Goal: Transaction & Acquisition: Download file/media

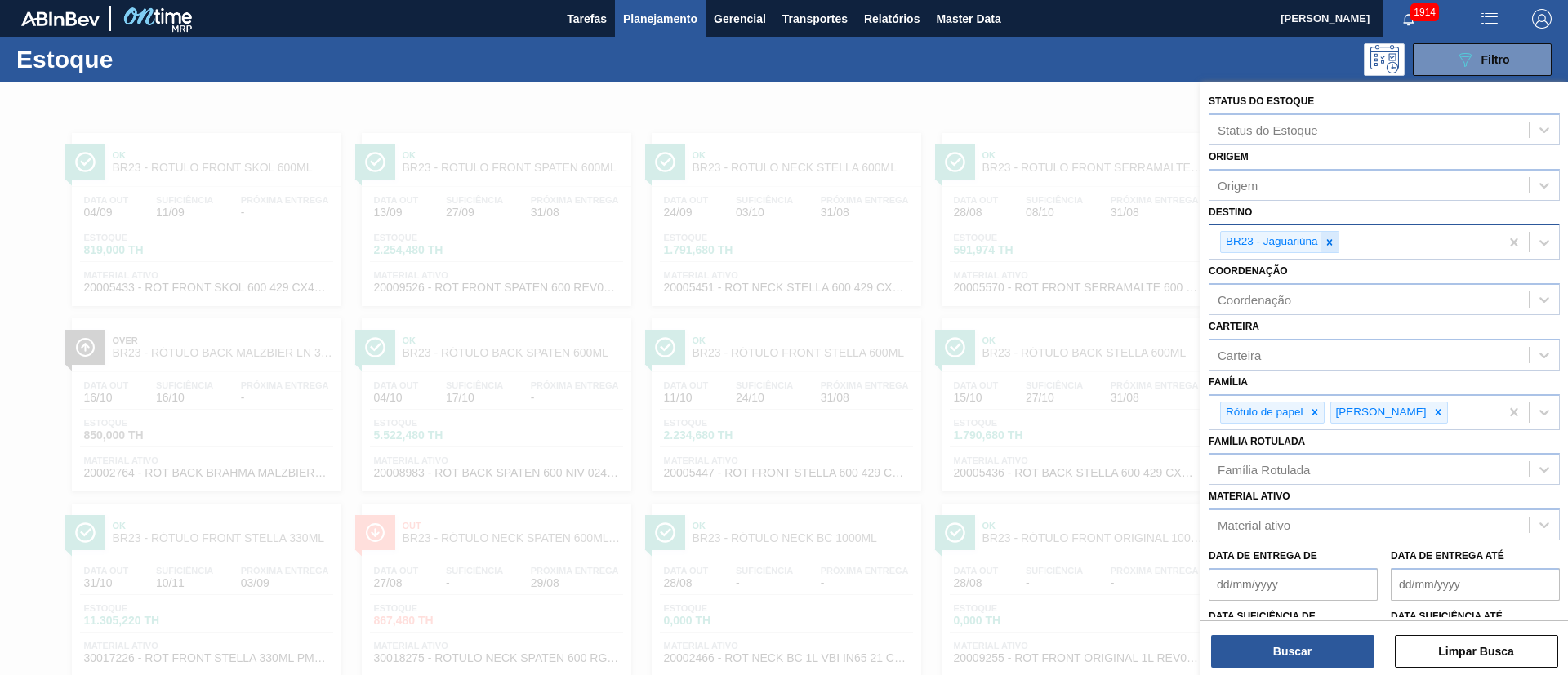
click at [1327, 245] on icon at bounding box center [1329, 242] width 11 height 11
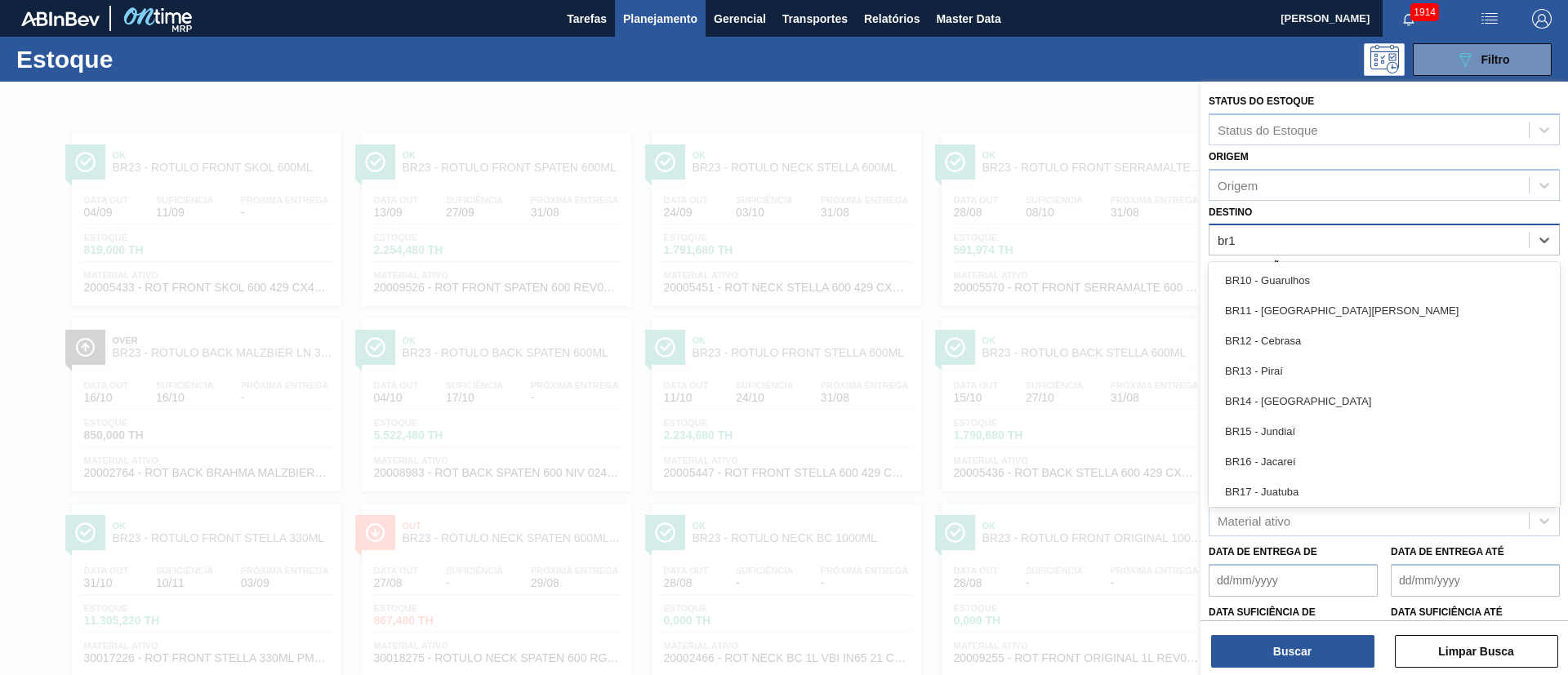
type input "br13"
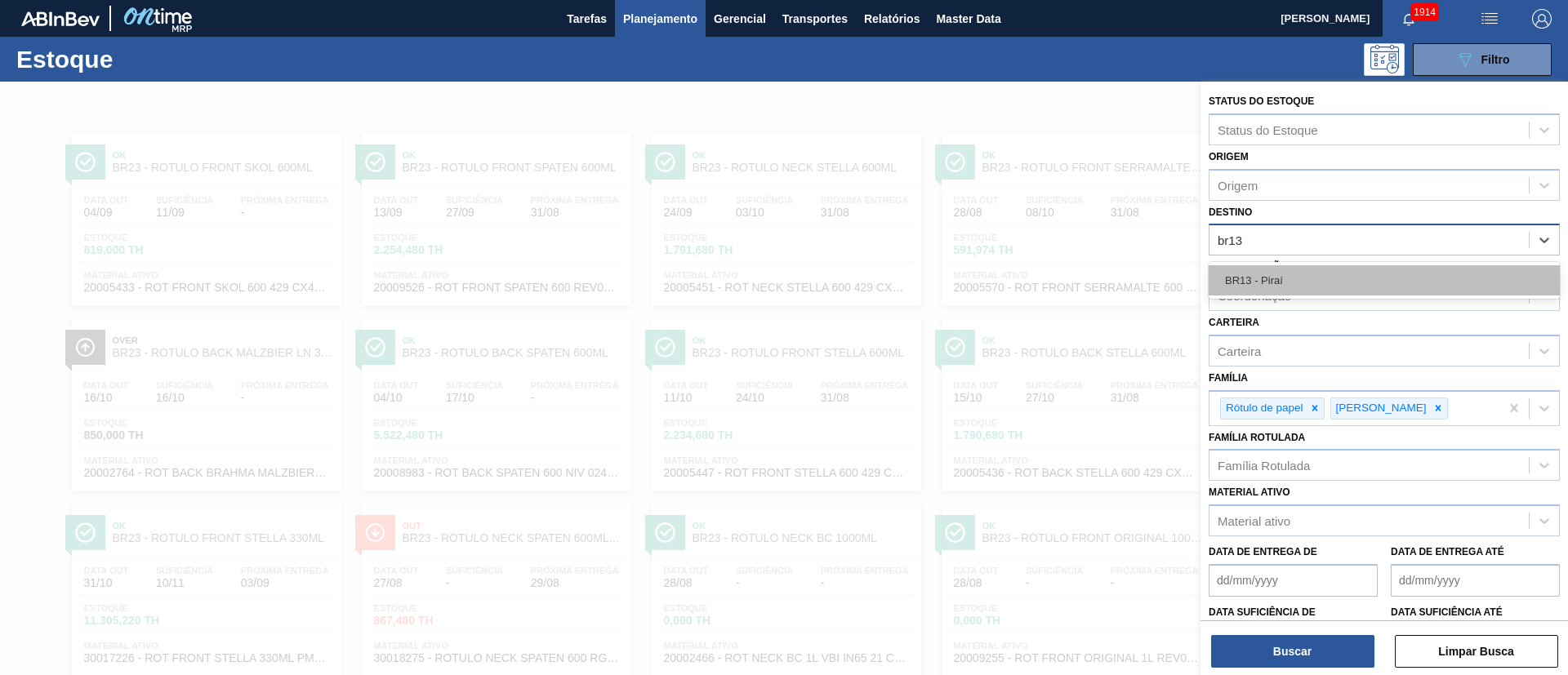
click at [1302, 280] on div "BR13 - Piraí" at bounding box center [1384, 280] width 351 height 30
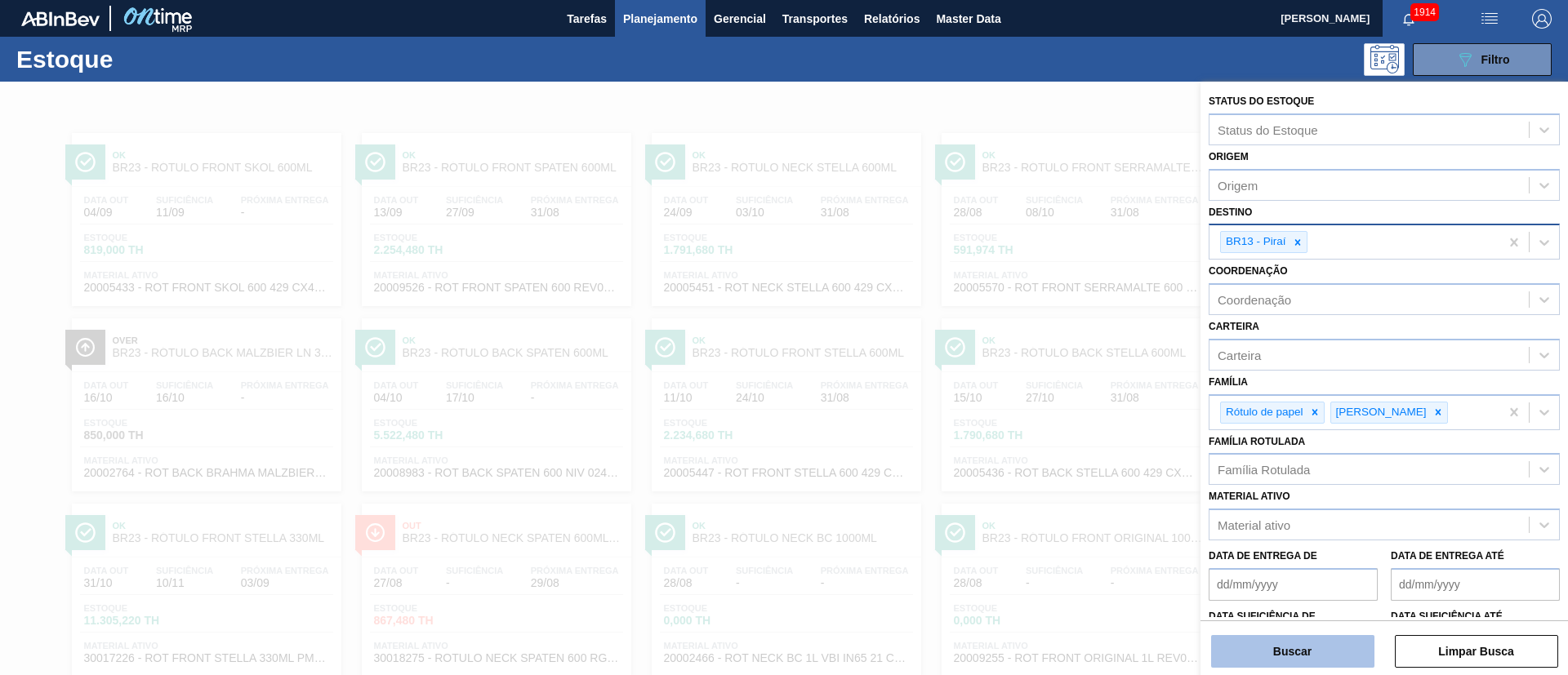
click at [1275, 648] on button "Buscar" at bounding box center [1293, 651] width 163 height 32
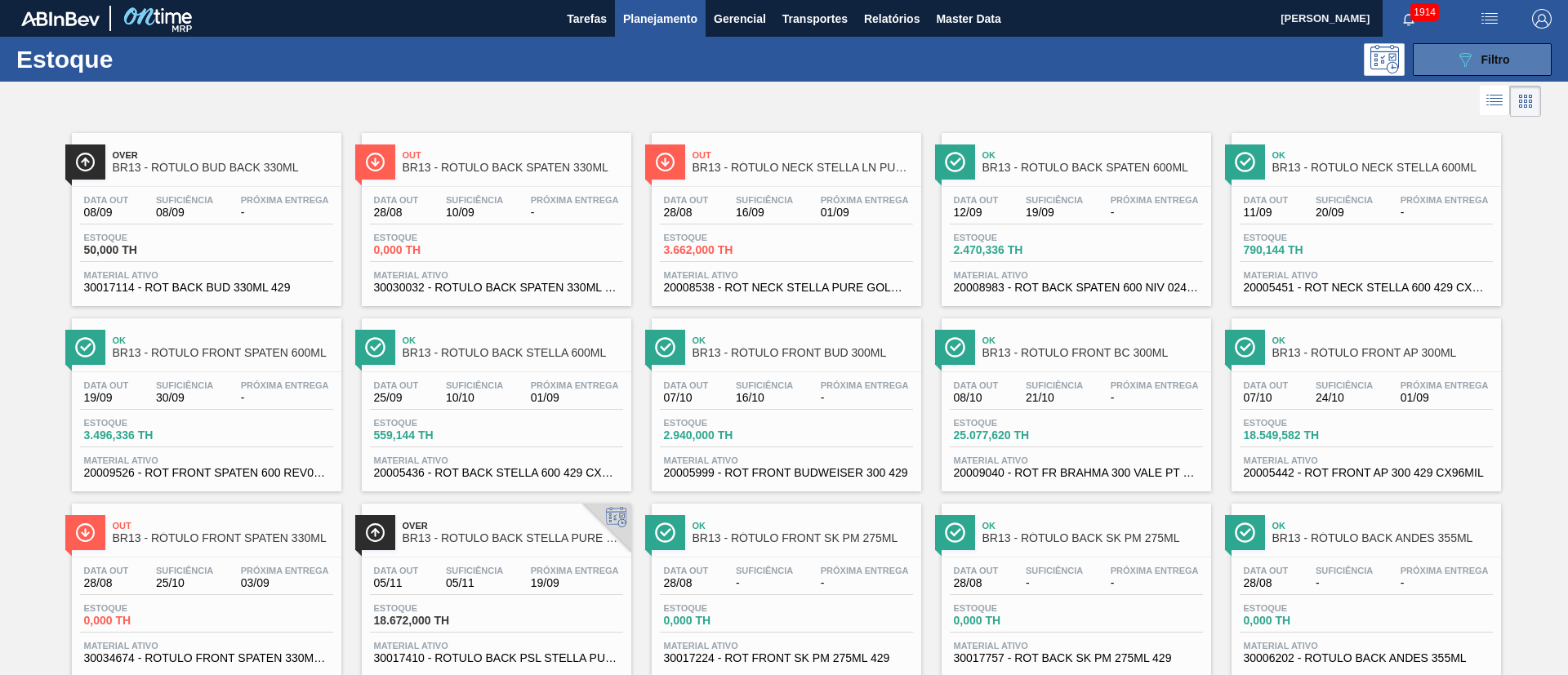
click at [1528, 51] on button "089F7B8B-B2A5-4AFE-B5C0-19BA573D28AC Filtro" at bounding box center [1482, 59] width 139 height 32
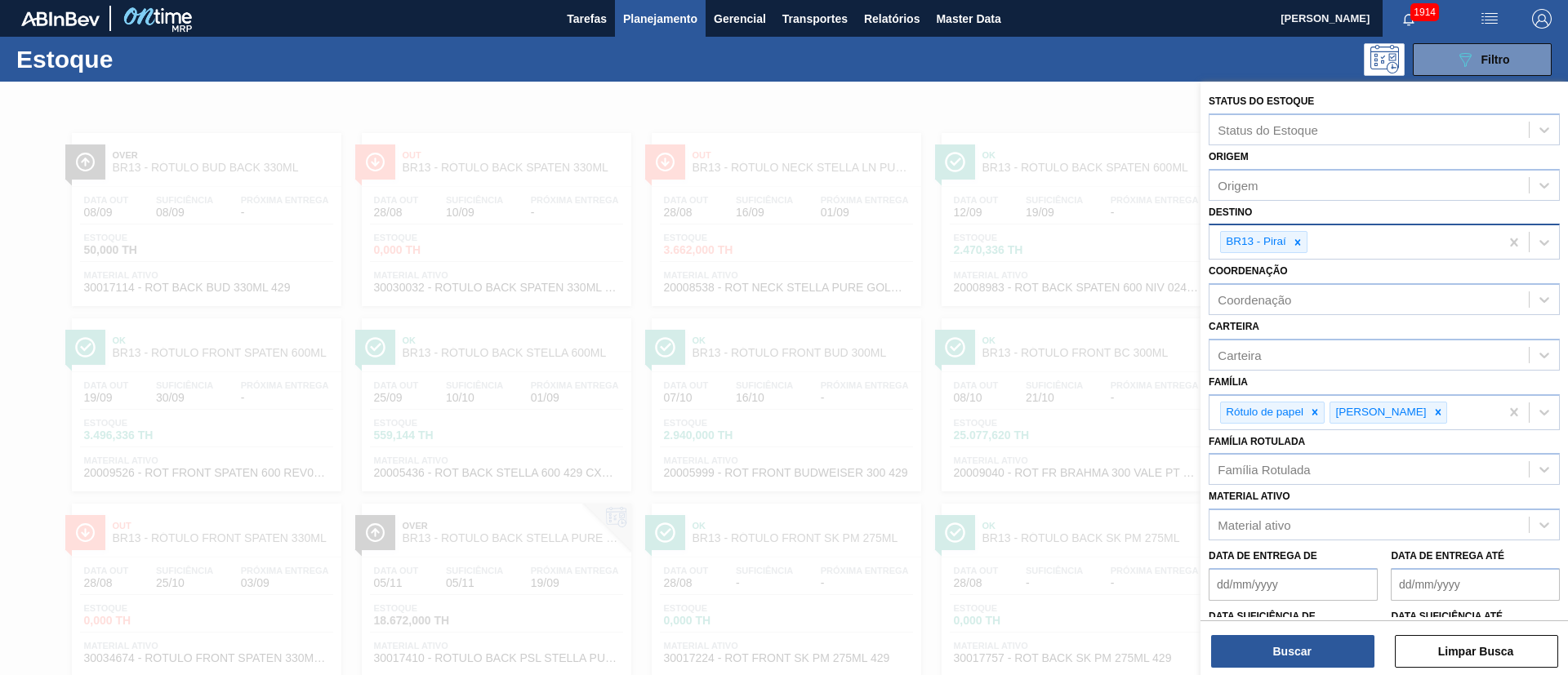
click at [1299, 253] on div "BR13 - Piraí" at bounding box center [1354, 242] width 290 height 33
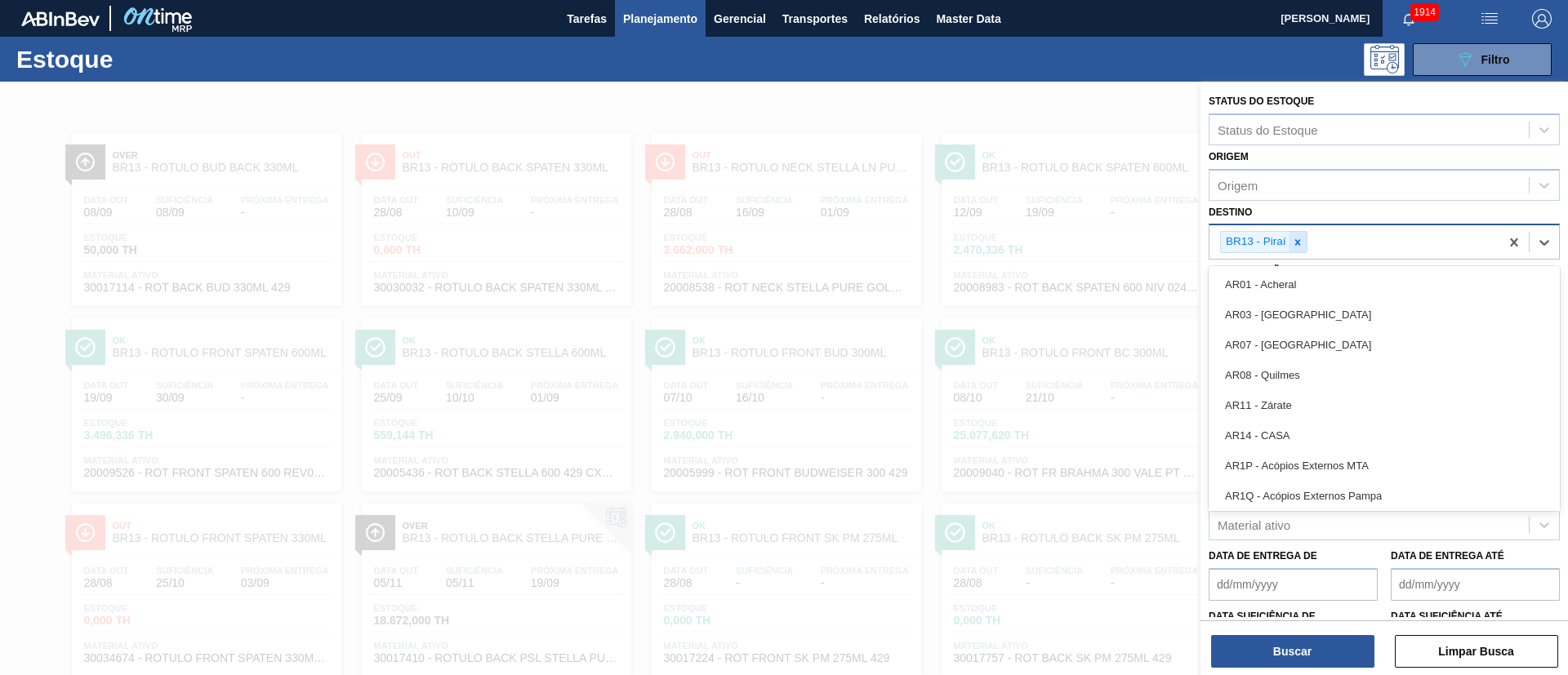
click at [1302, 239] on icon at bounding box center [1297, 242] width 11 height 11
click at [1298, 217] on div "Destino option BR13 - Piraí, deselected. option AR01 - Acheral focused, 1 of 92…" at bounding box center [1384, 228] width 351 height 56
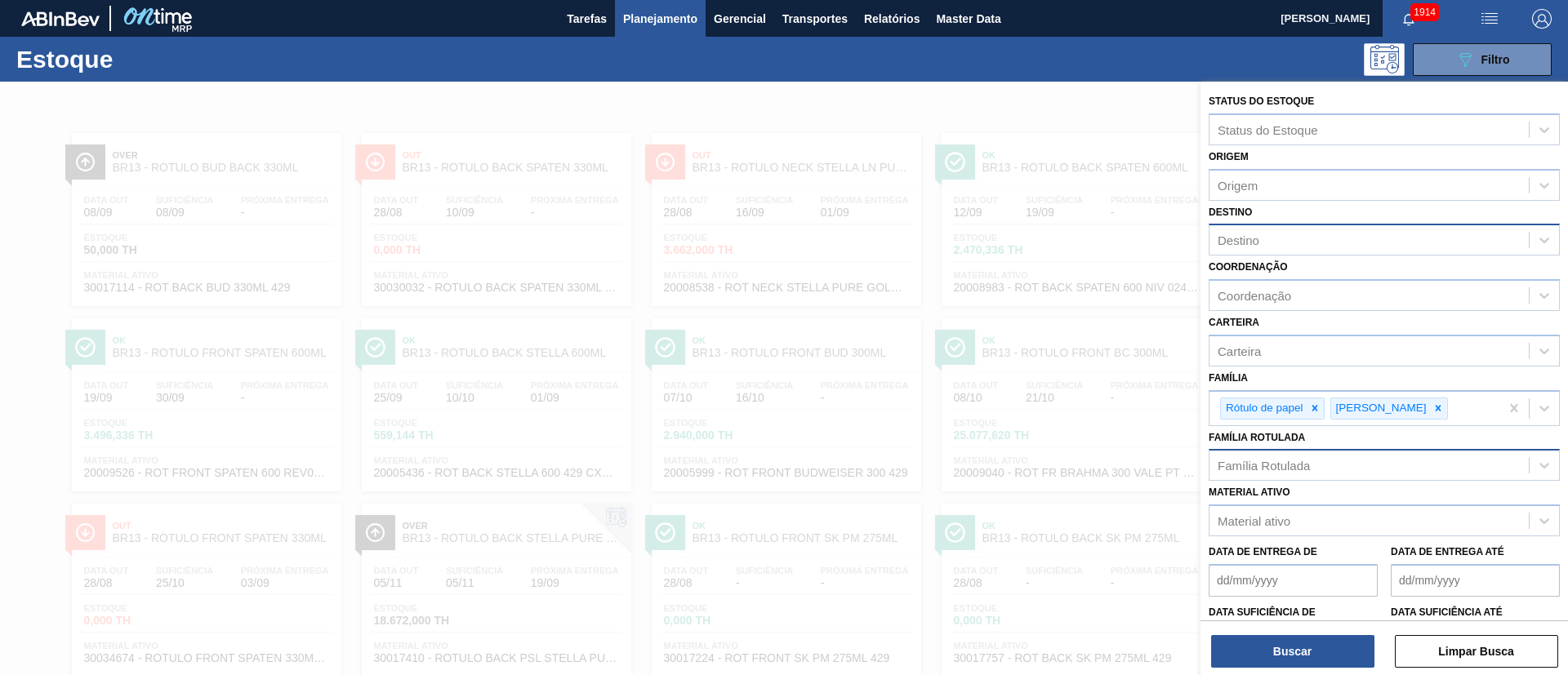
click at [1280, 471] on div "Família Rotulada" at bounding box center [1264, 466] width 92 height 14
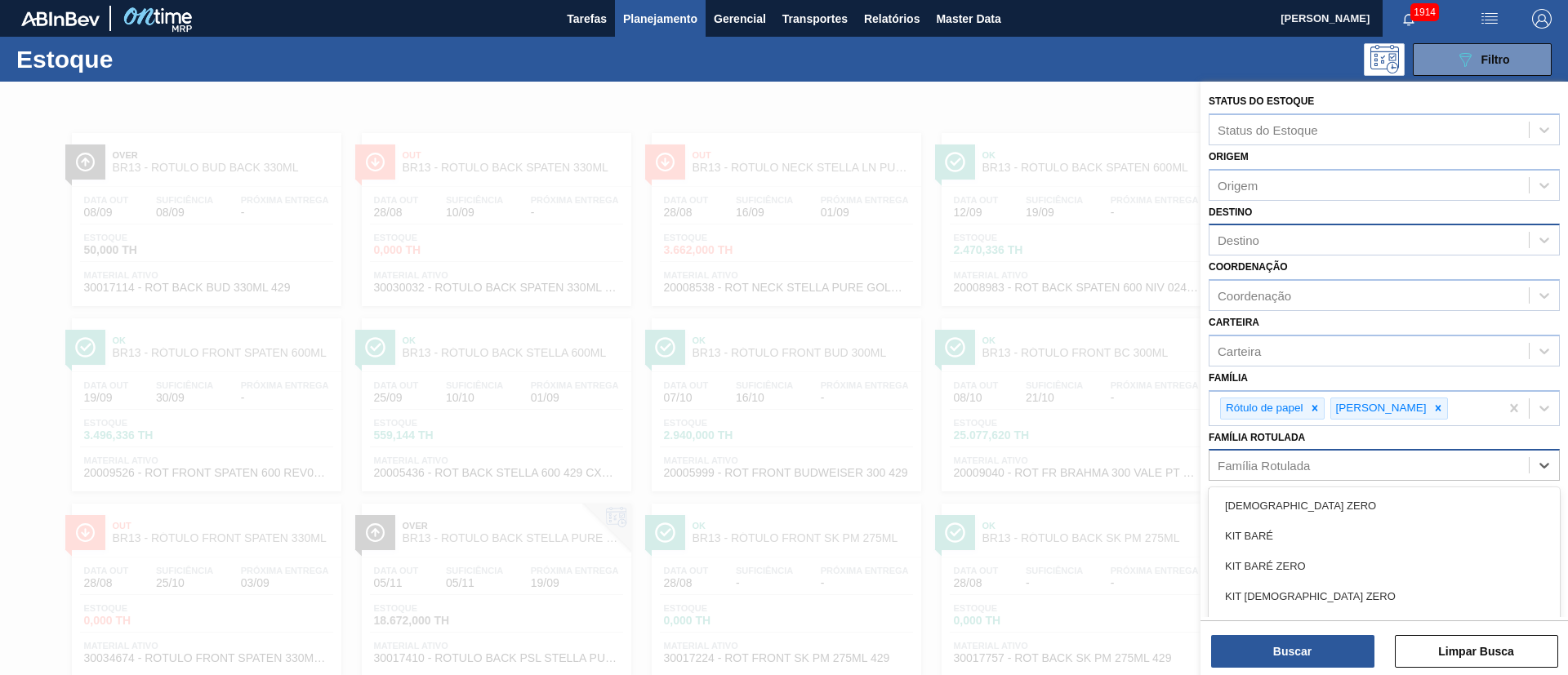
scroll to position [64, 0]
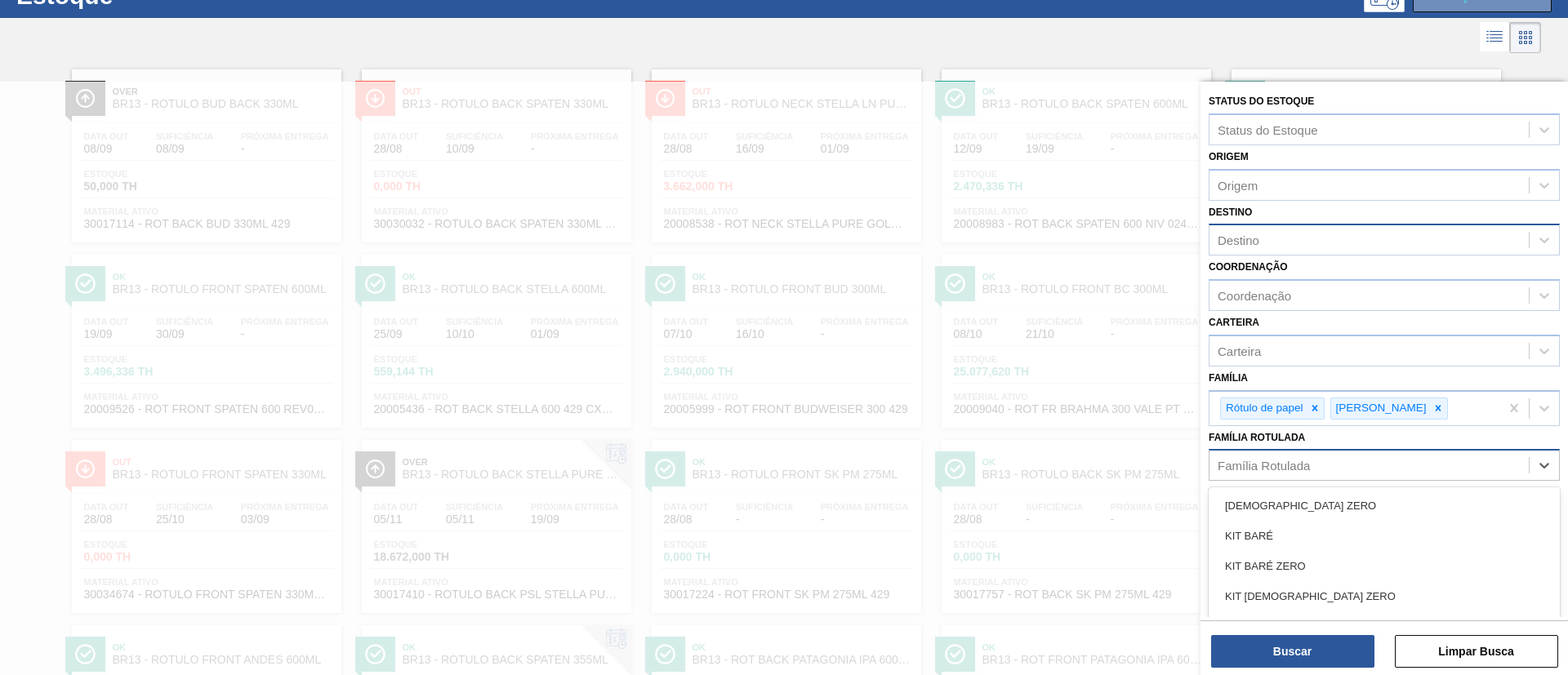
paste Rotulada "RÓTULO FRONT BUD 300ML"
type Rotulada "RÓTULO FRONT BUD 300ML"
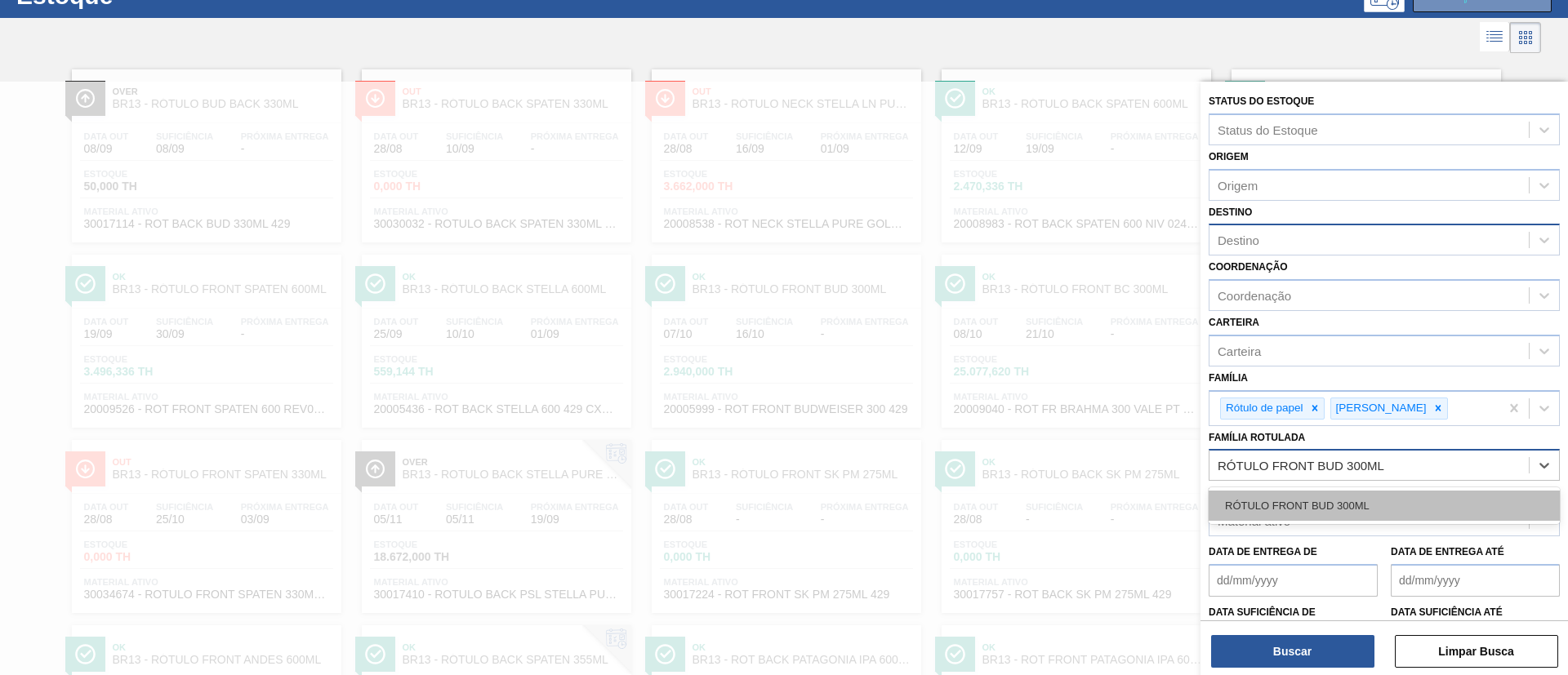
click at [1280, 499] on div "RÓTULO FRONT BUD 300ML" at bounding box center [1384, 505] width 351 height 30
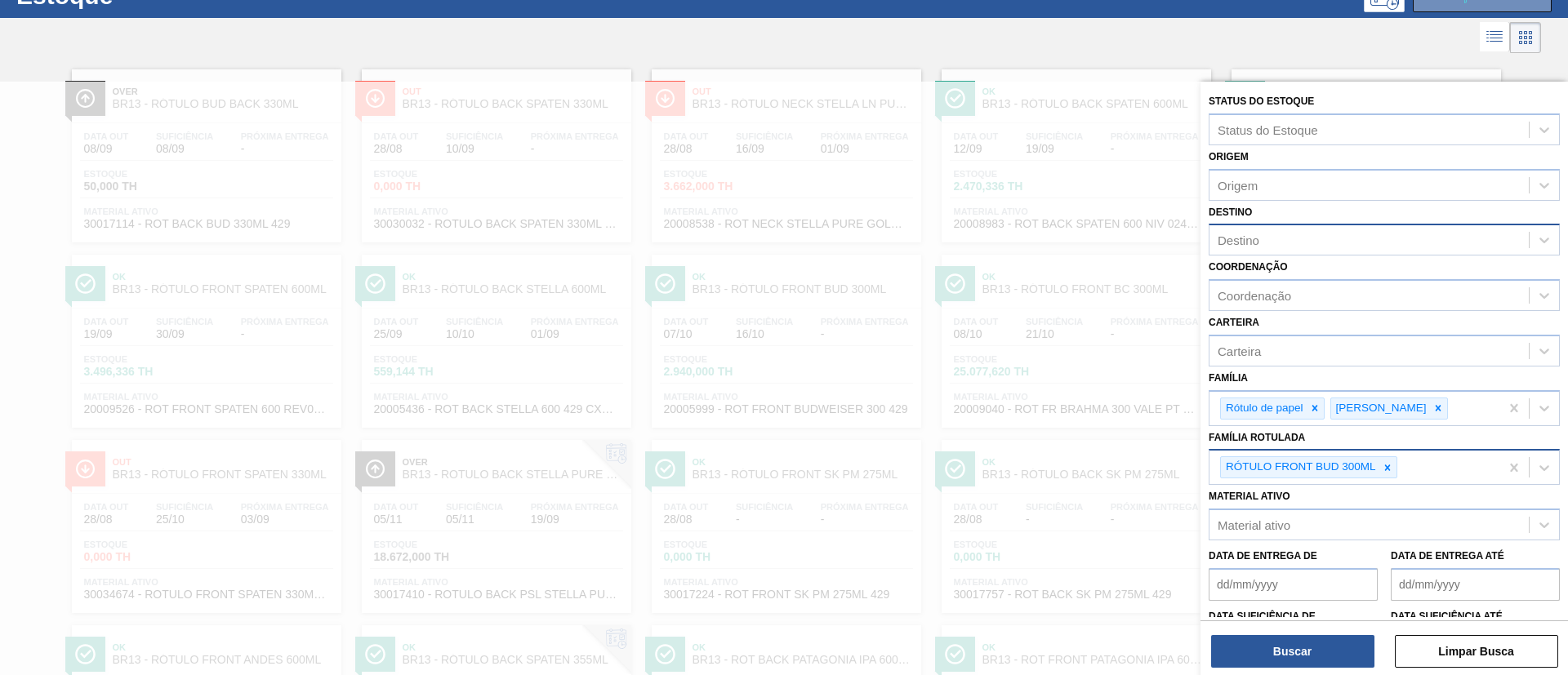
click at [1277, 629] on div "Buscar Limpar Busca" at bounding box center [1384, 643] width 368 height 45
click at [1246, 626] on div "Buscar Limpar Busca" at bounding box center [1384, 643] width 368 height 45
click at [1247, 643] on button "Buscar" at bounding box center [1293, 651] width 163 height 32
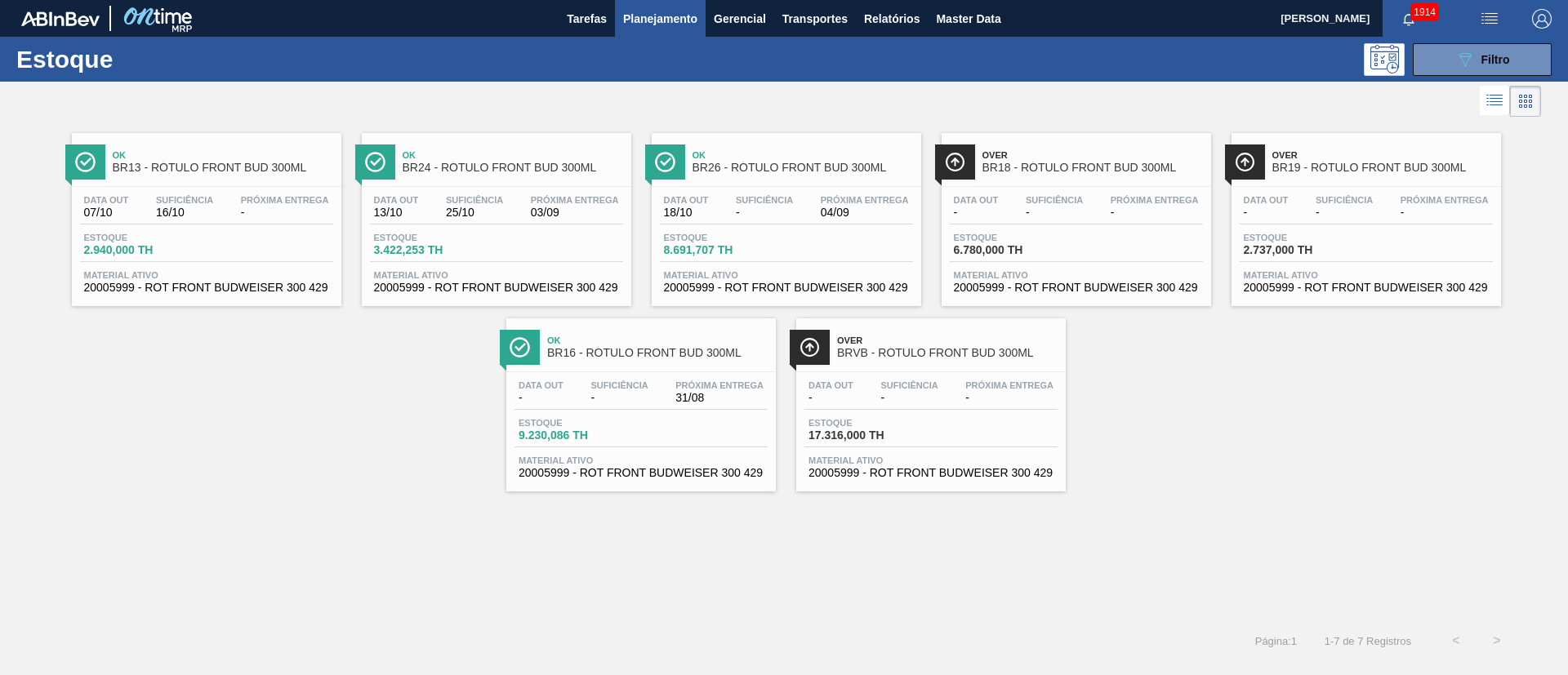
drag, startPoint x: 614, startPoint y: 377, endPoint x: 691, endPoint y: 389, distance: 77.9
click at [691, 389] on span "Próxima Entrega" at bounding box center [719, 385] width 88 height 10
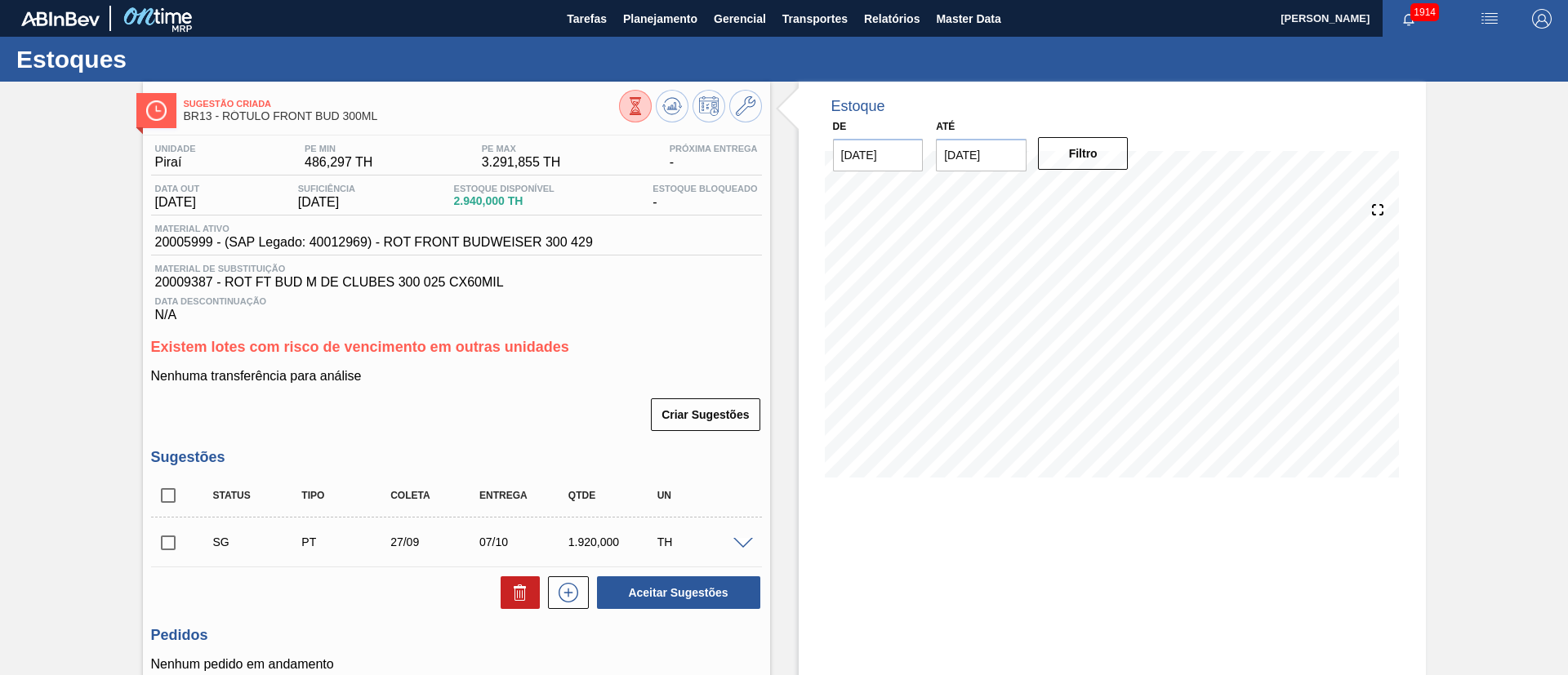
click at [624, 110] on button at bounding box center [635, 105] width 32 height 32
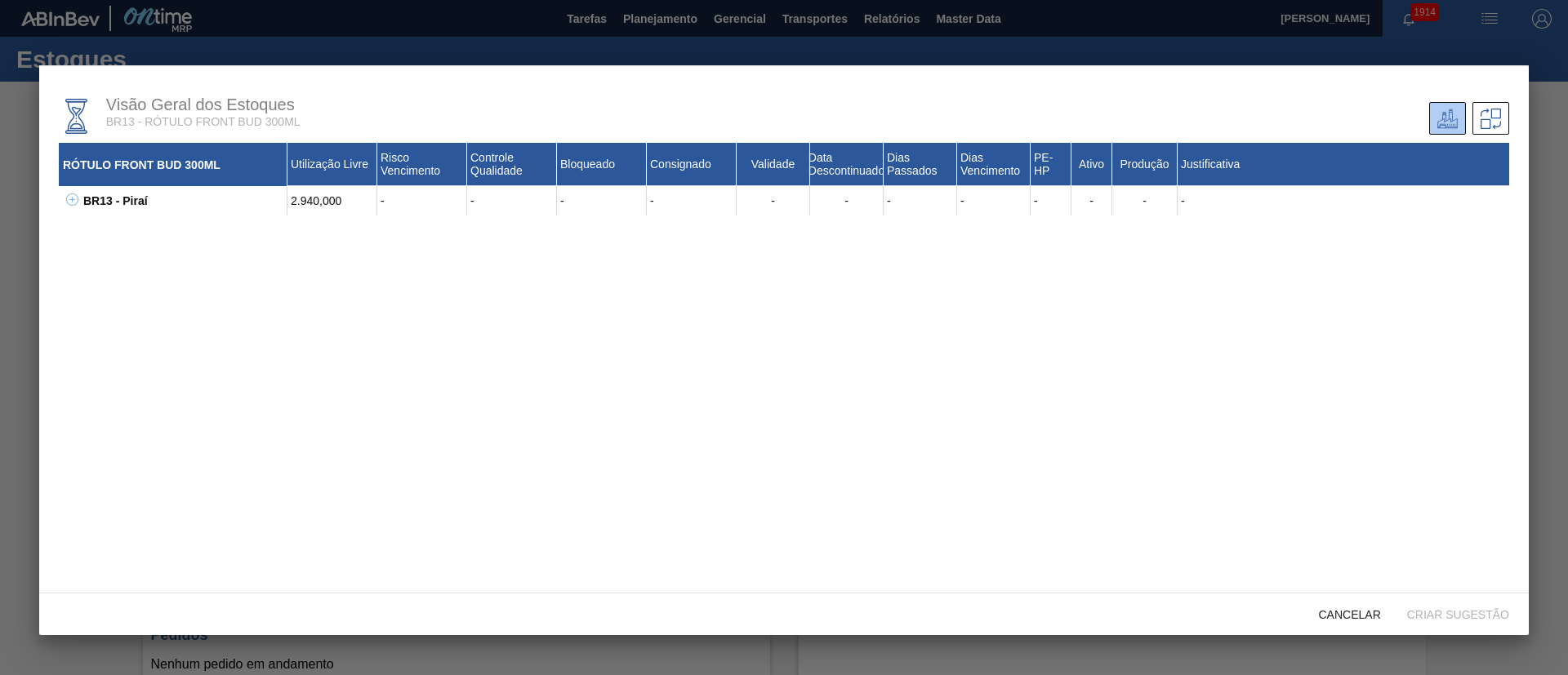
click at [67, 201] on icon at bounding box center [72, 199] width 12 height 12
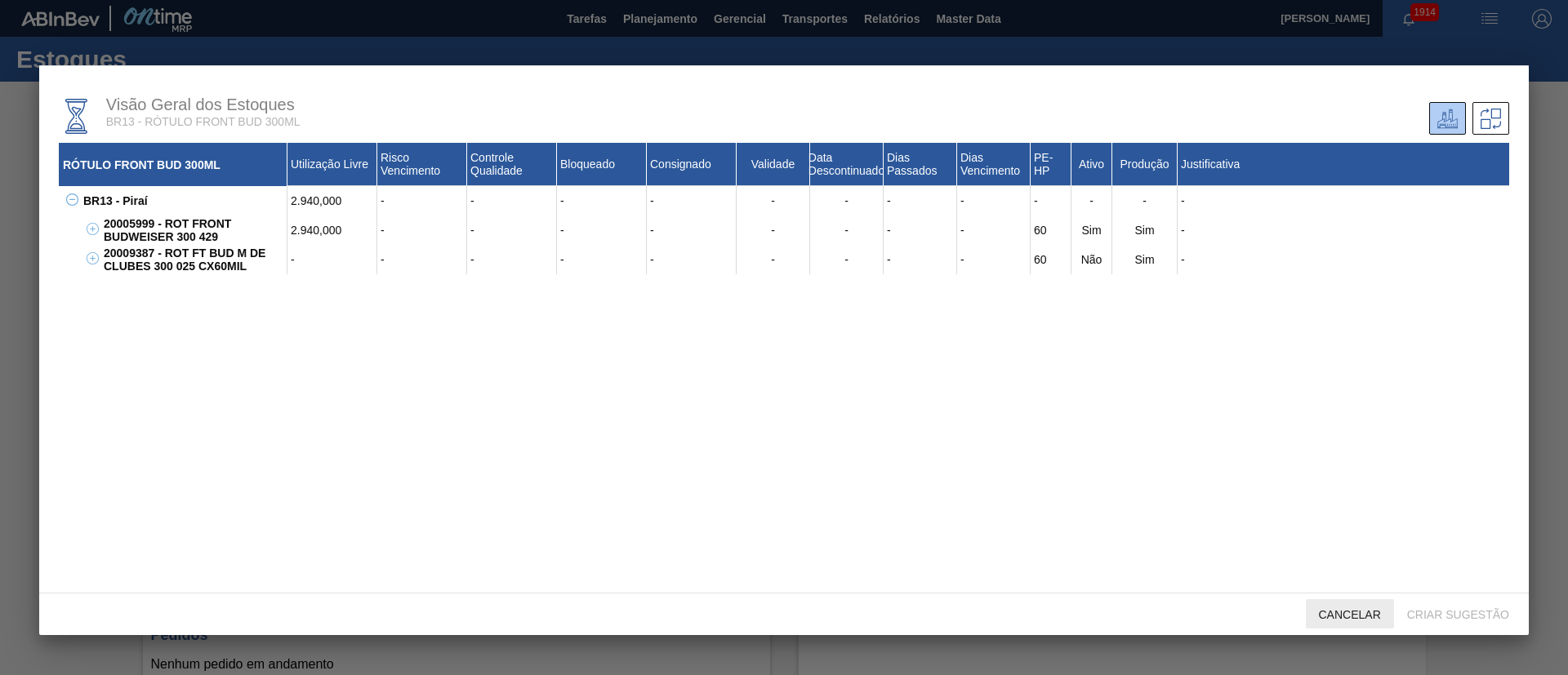
click at [1332, 623] on div "Cancelar" at bounding box center [1349, 614] width 88 height 30
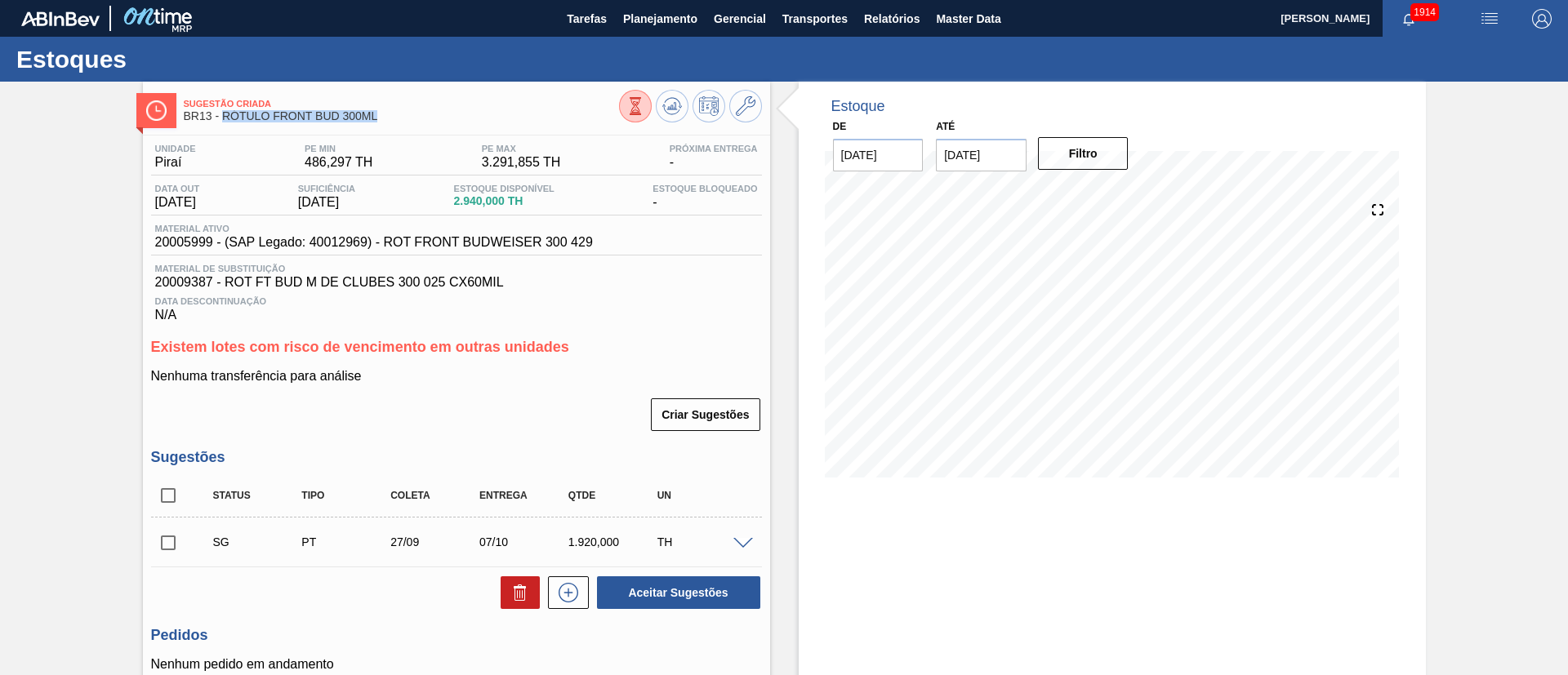
drag, startPoint x: 225, startPoint y: 119, endPoint x: 379, endPoint y: 116, distance: 154.0
click at [379, 116] on span "BR13 - RÓTULO FRONT BUD 300ML" at bounding box center [401, 116] width 435 height 12
copy span "RÓTULO FRONT BUD 300ML"
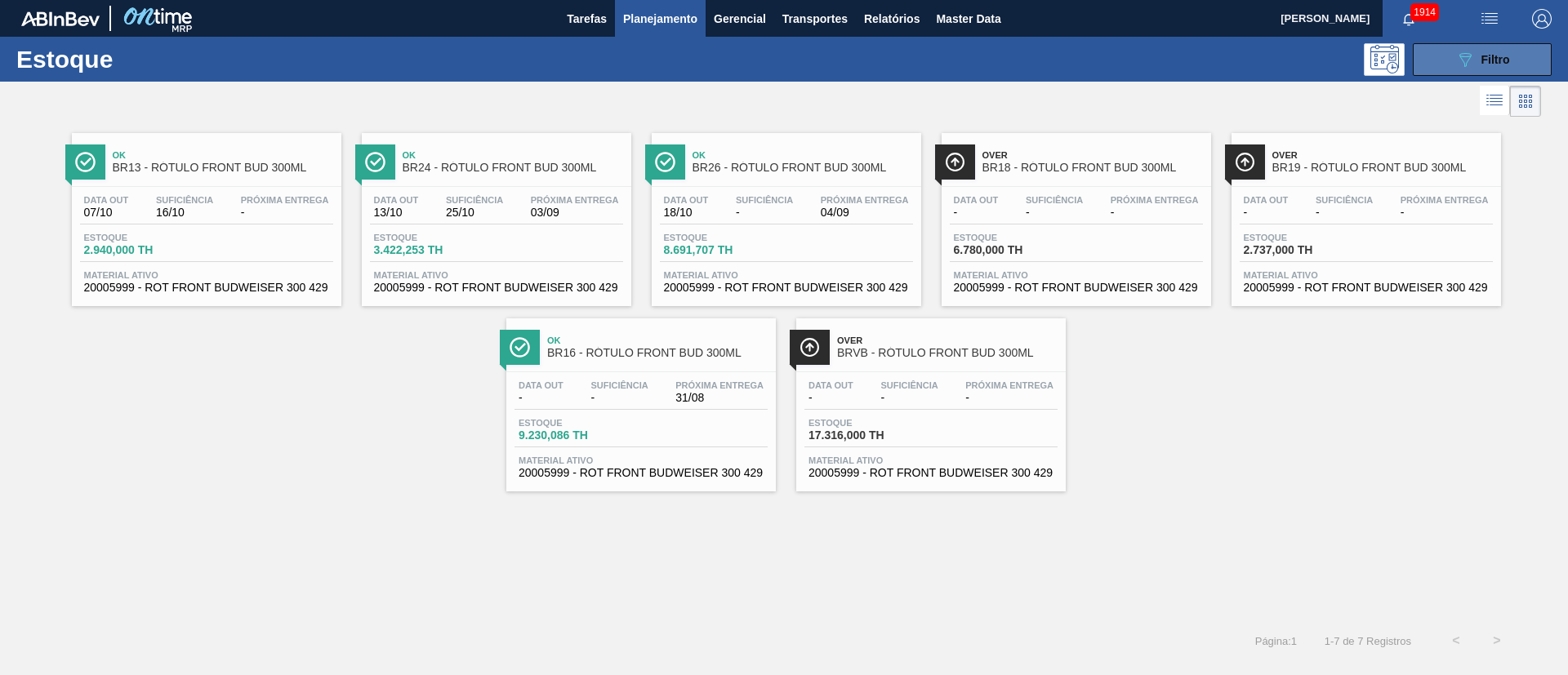
click at [1456, 63] on icon "089F7B8B-B2A5-4AFE-B5C0-19BA573D28AC" at bounding box center [1465, 59] width 19 height 19
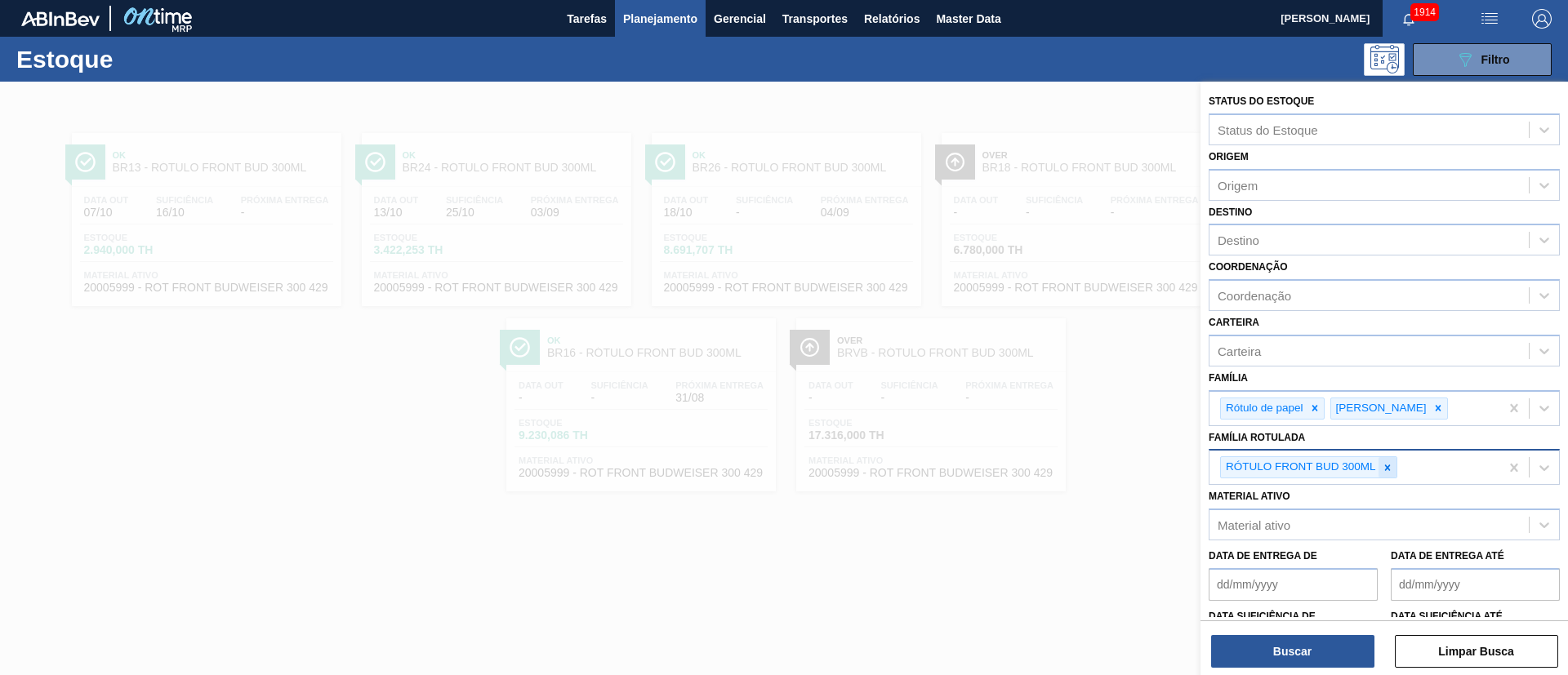
click at [1384, 462] on icon at bounding box center [1387, 467] width 11 height 11
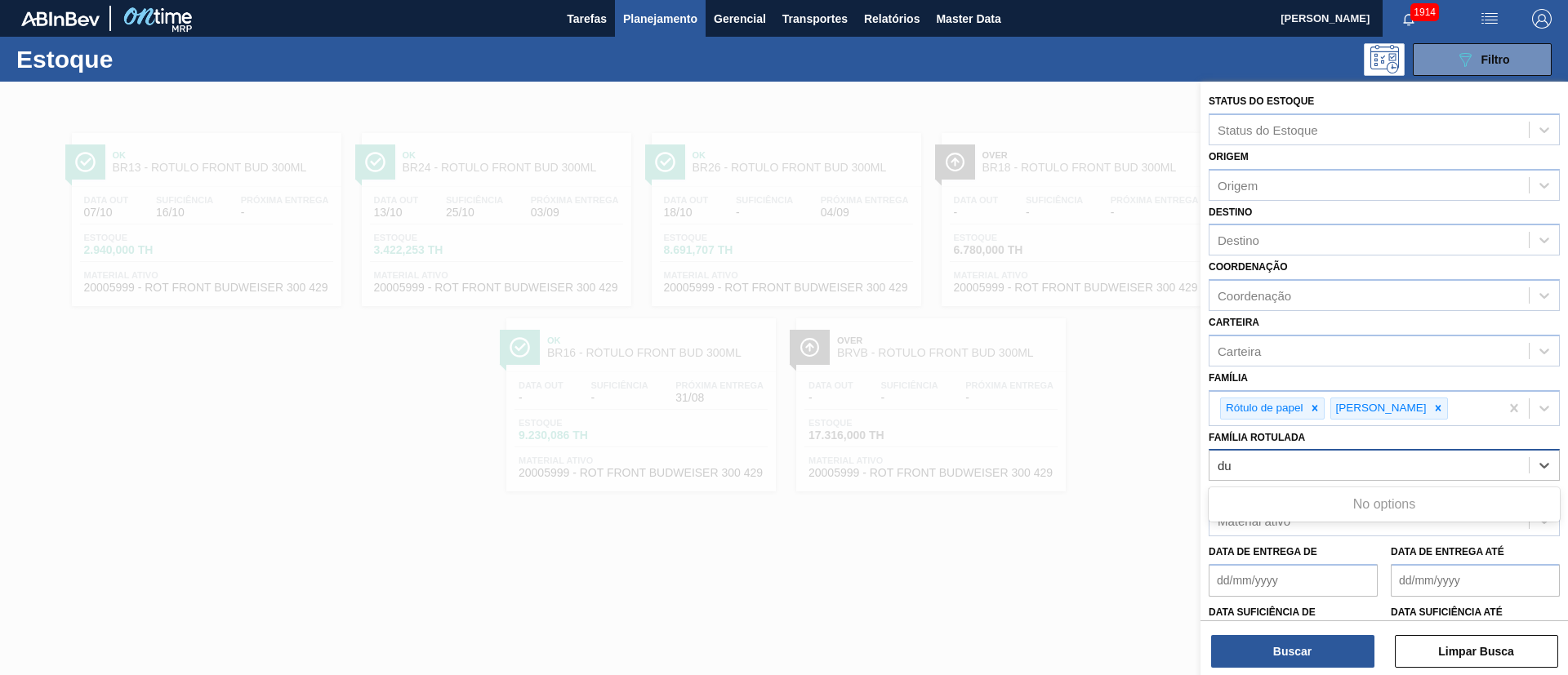
type Rotulada "d"
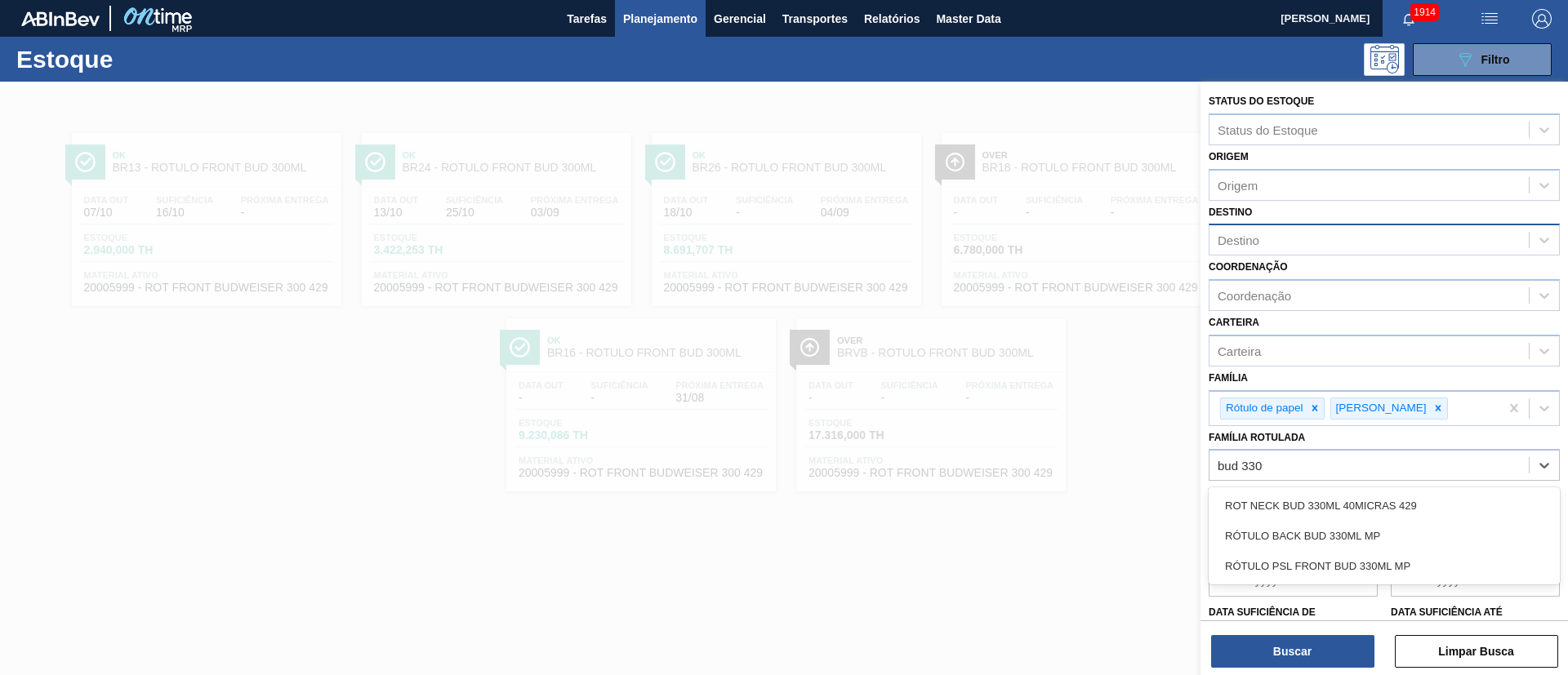
type Rotulada "bud 330"
click at [1265, 228] on div "Destino" at bounding box center [1369, 240] width 319 height 24
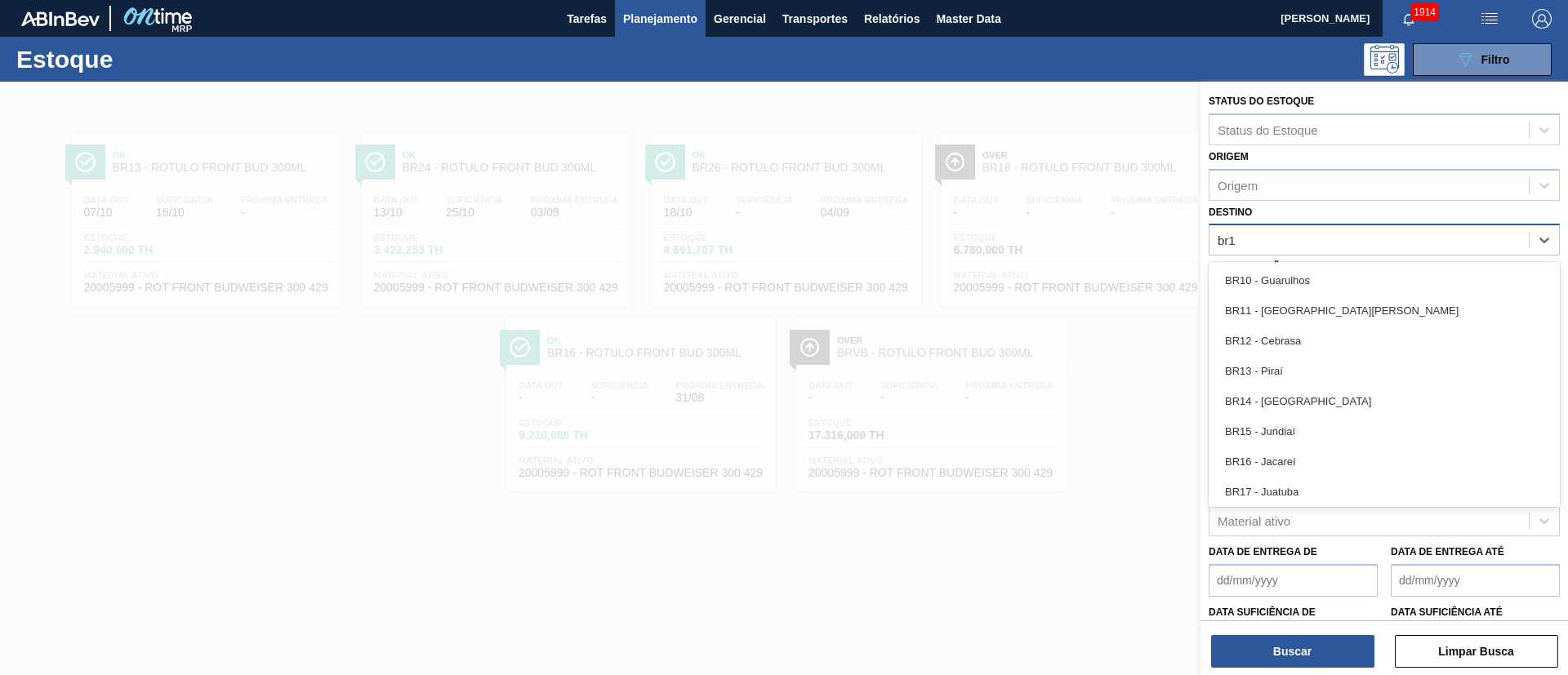
type input "br13"
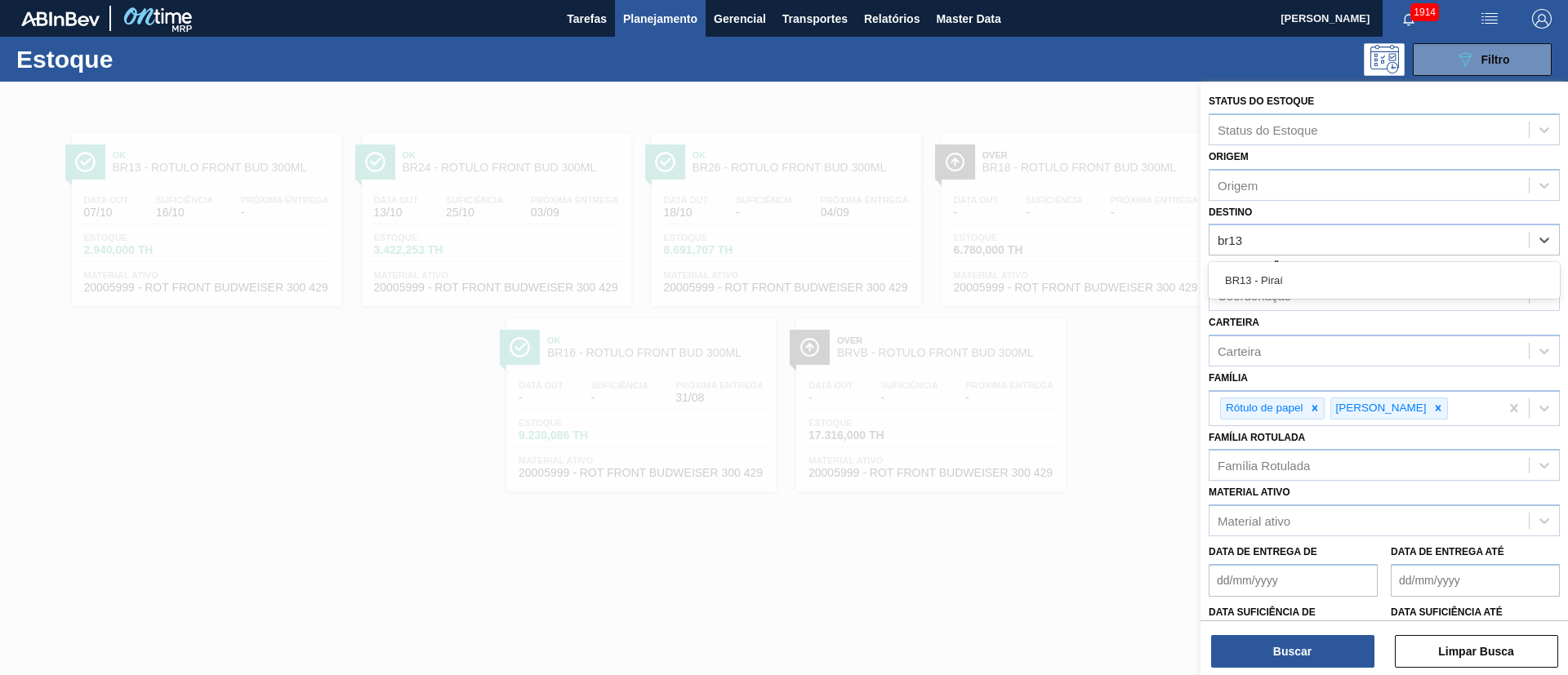
click at [1259, 277] on div "BR13 - Piraí" at bounding box center [1384, 280] width 351 height 30
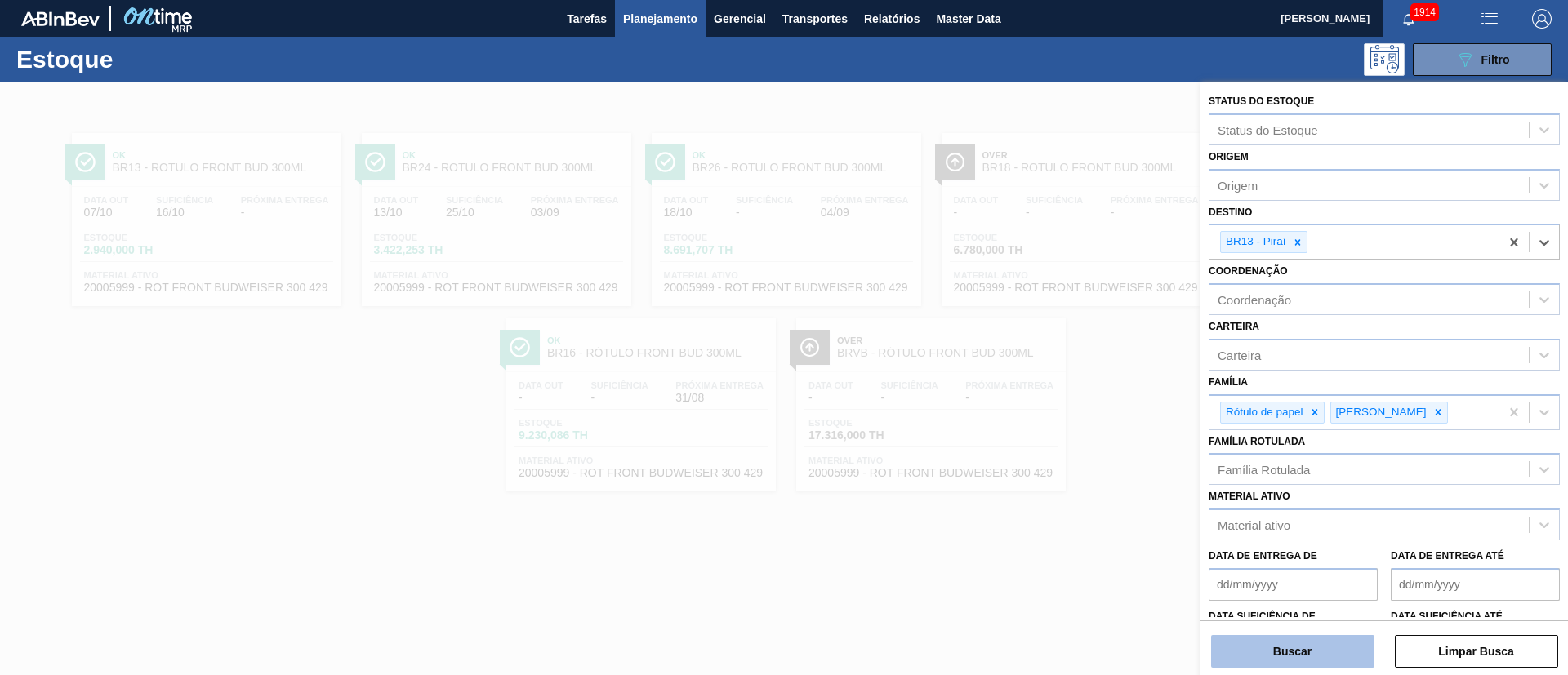
click at [1262, 648] on button "Buscar" at bounding box center [1293, 651] width 163 height 32
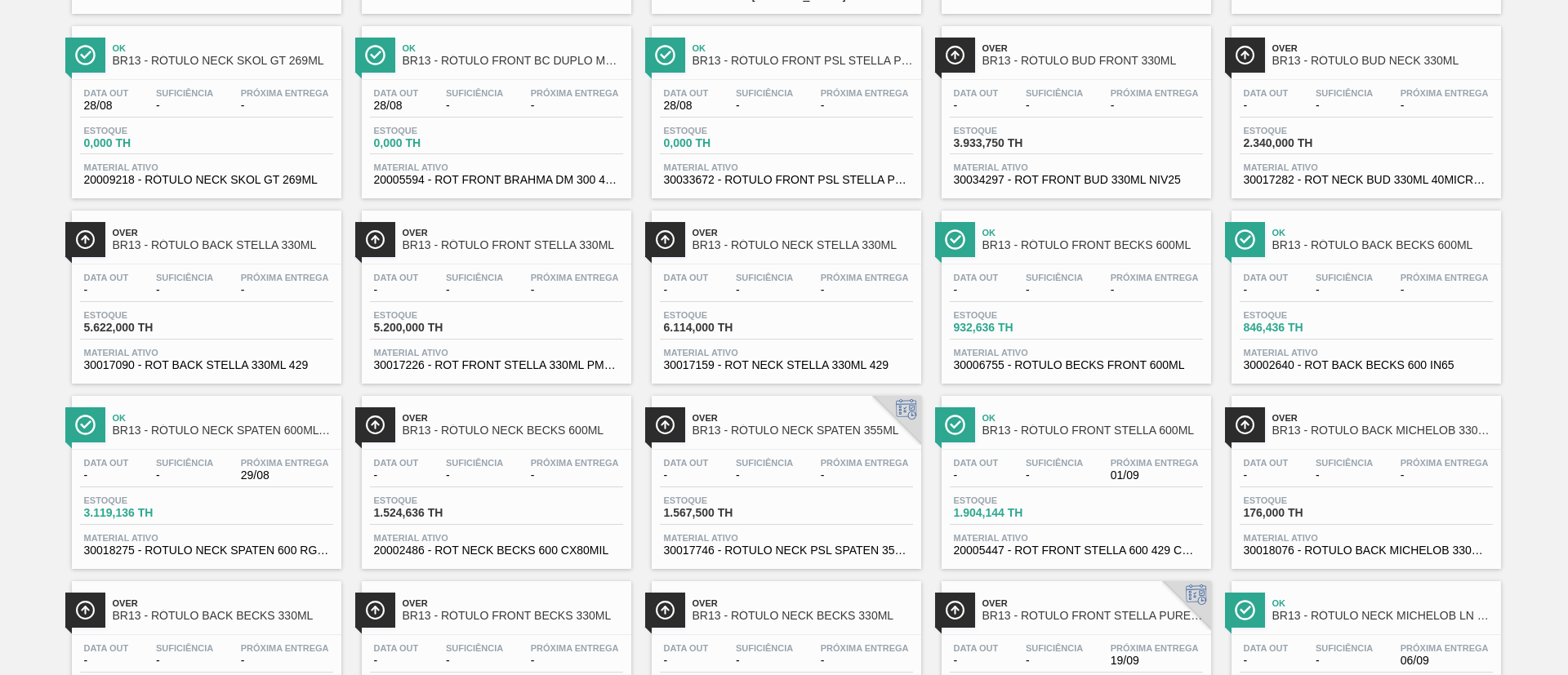
scroll to position [979, 0]
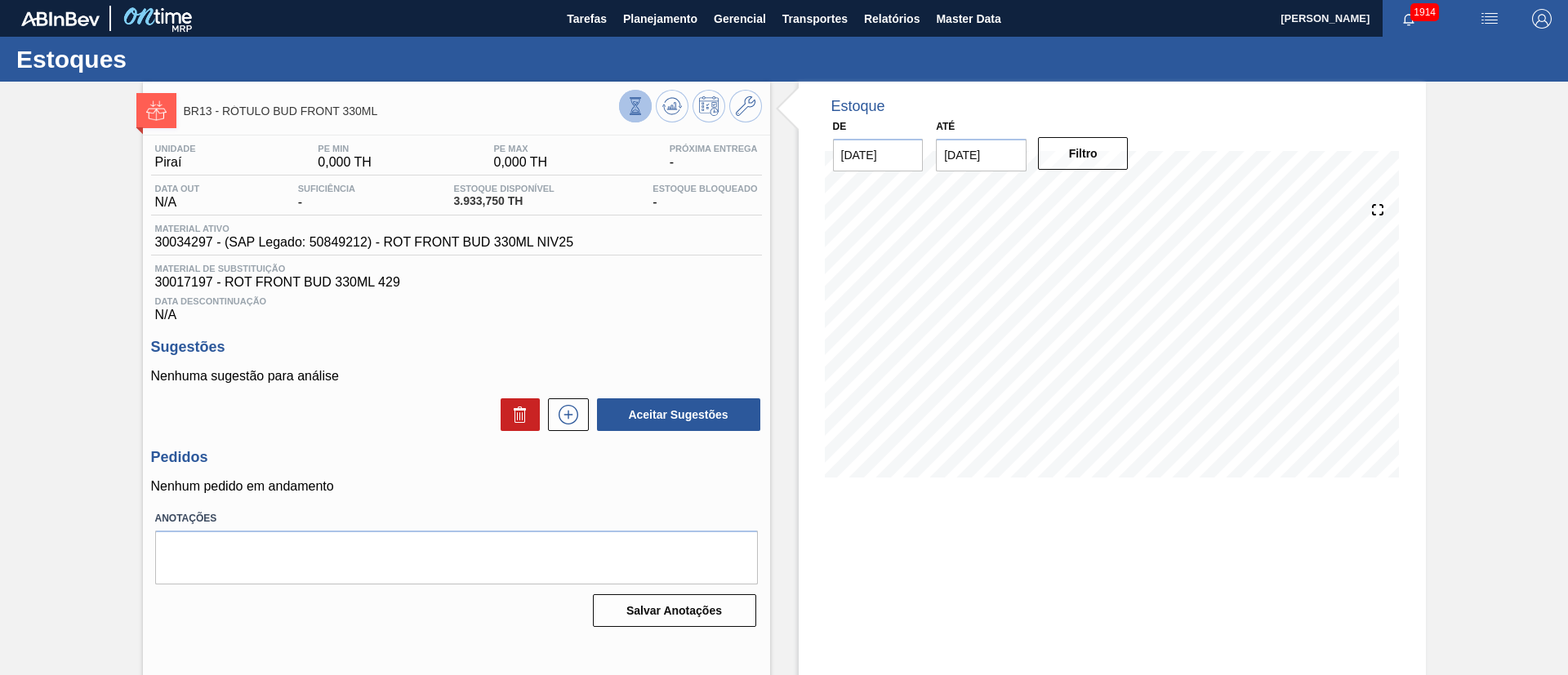
click at [647, 111] on button at bounding box center [635, 105] width 32 height 32
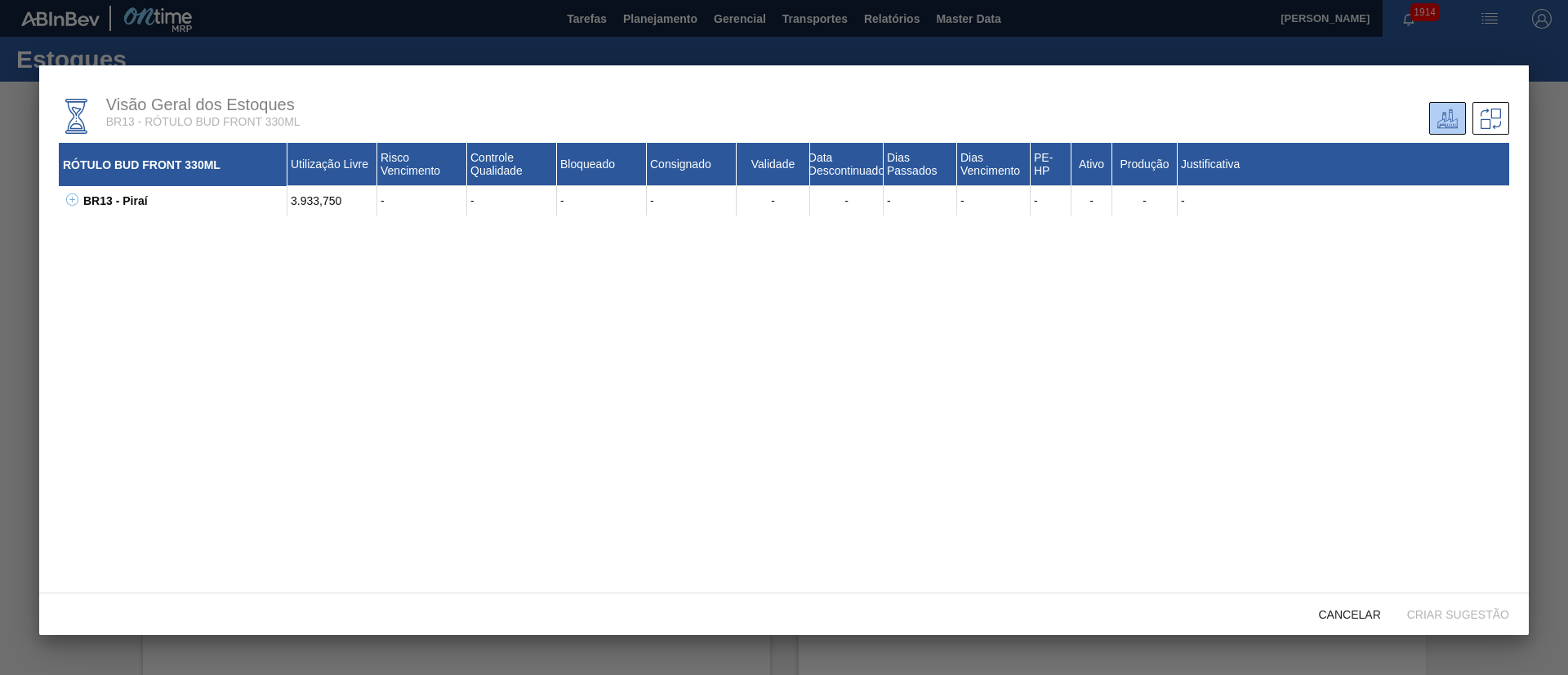
click at [75, 201] on icon at bounding box center [72, 199] width 12 height 12
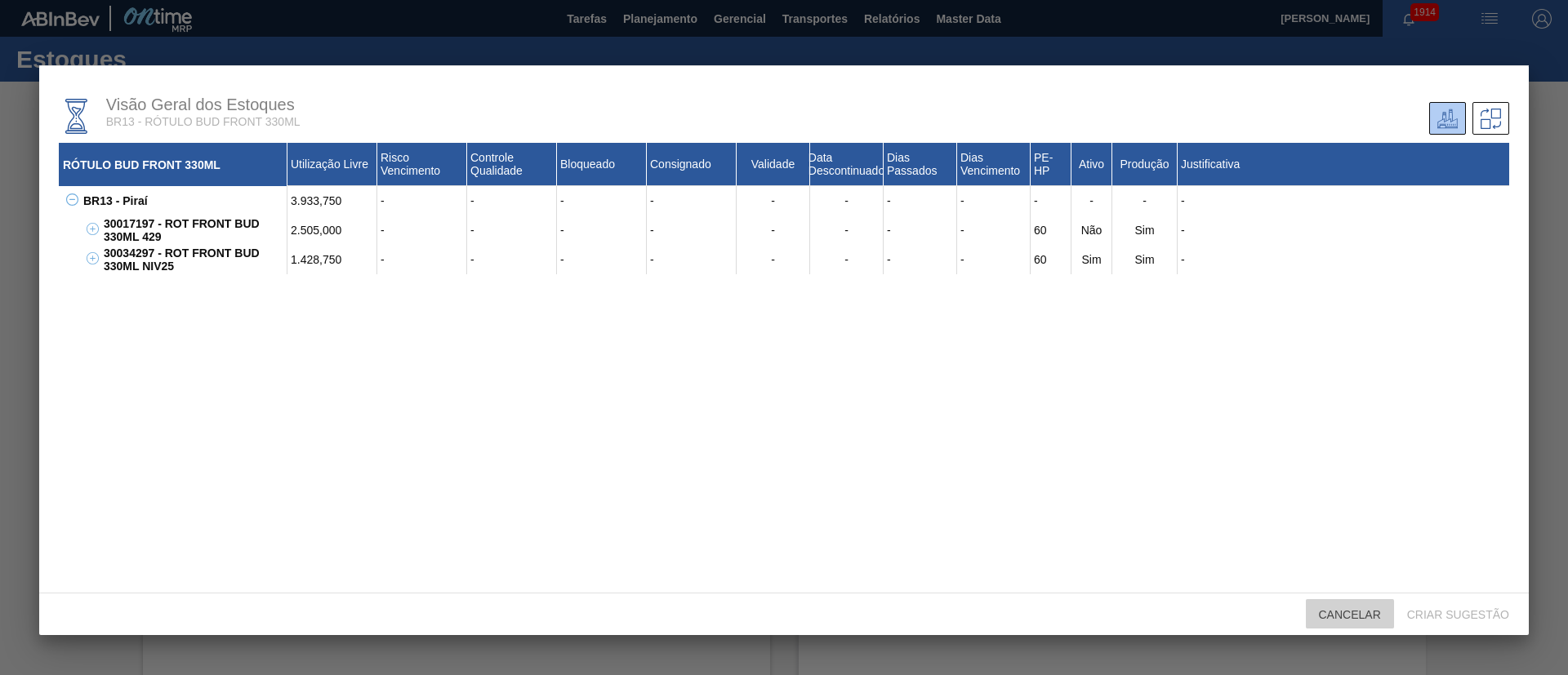
click at [1334, 620] on span "Cancelar" at bounding box center [1349, 614] width 88 height 13
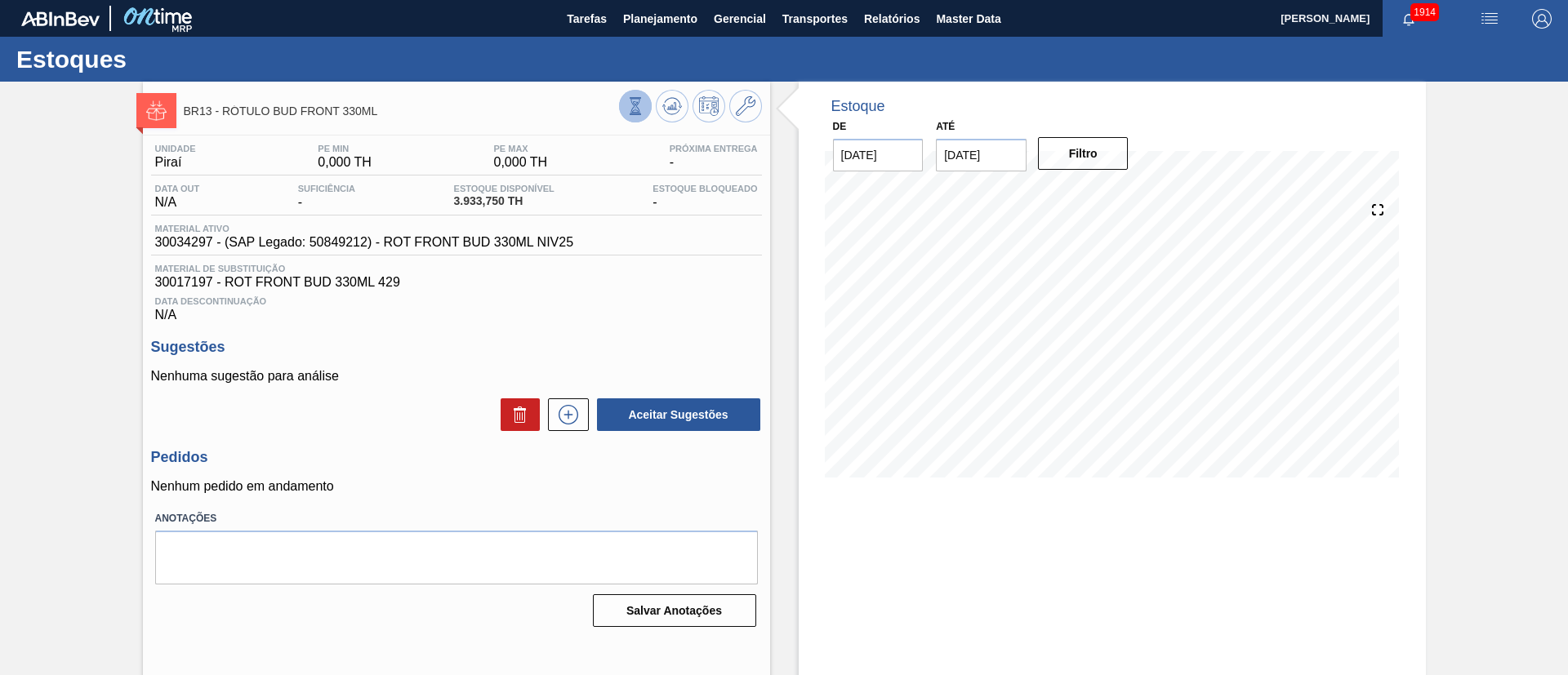
click at [624, 99] on button at bounding box center [635, 105] width 32 height 32
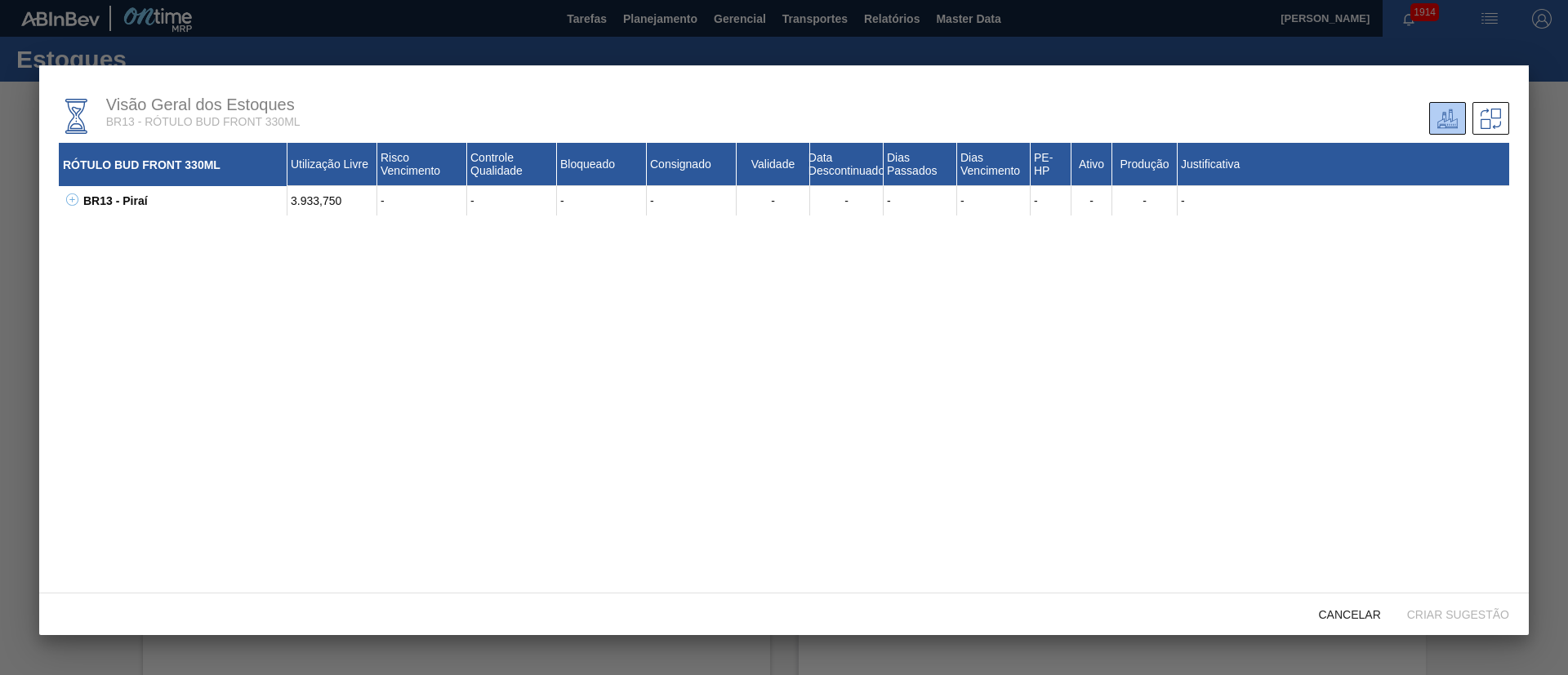
click at [76, 199] on icon at bounding box center [72, 199] width 12 height 12
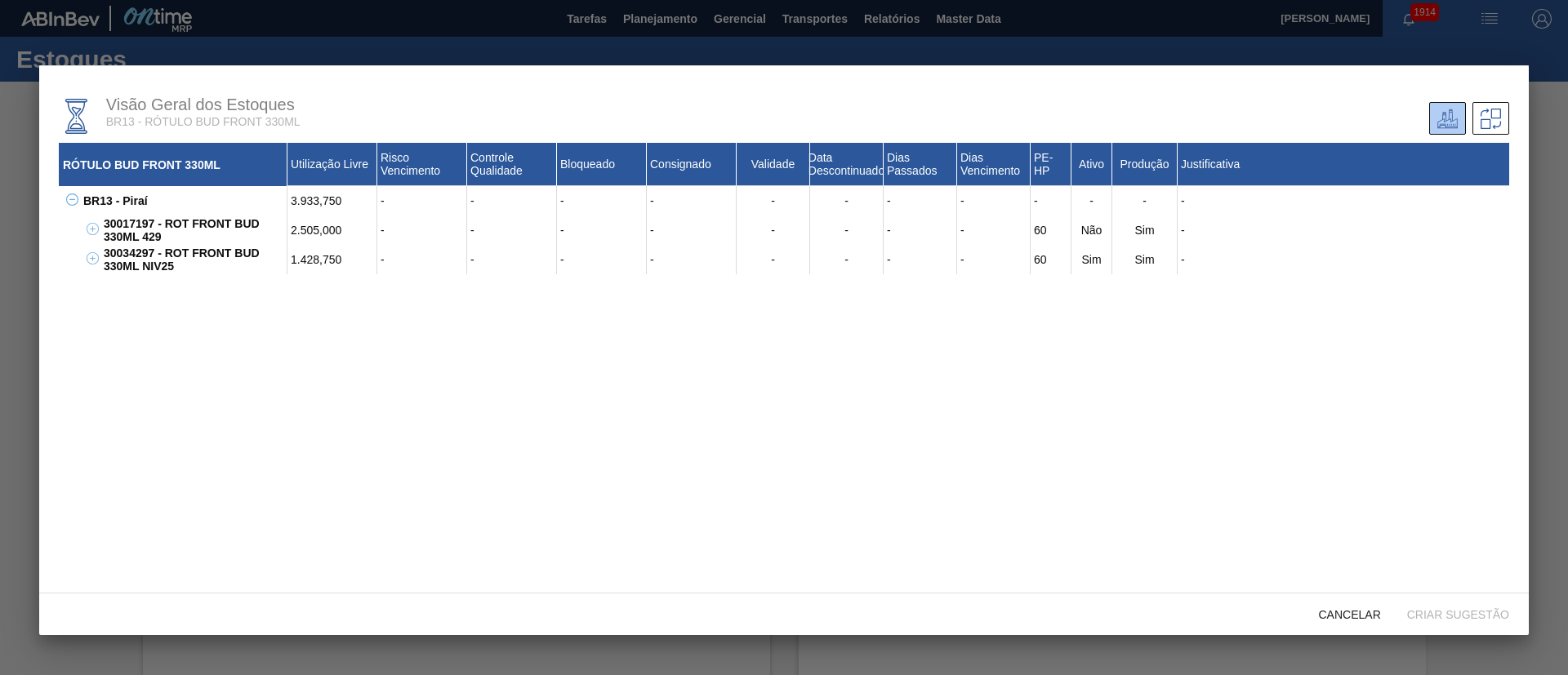
click at [1517, 210] on div "Visão Geral dos Estoques BR13 - RÓTULO BUD FRONT 330ML RÓTULO BUD FRONT 330ML U…" at bounding box center [784, 329] width 1490 height 528
click at [1332, 599] on div "Cancelar" at bounding box center [1349, 614] width 88 height 30
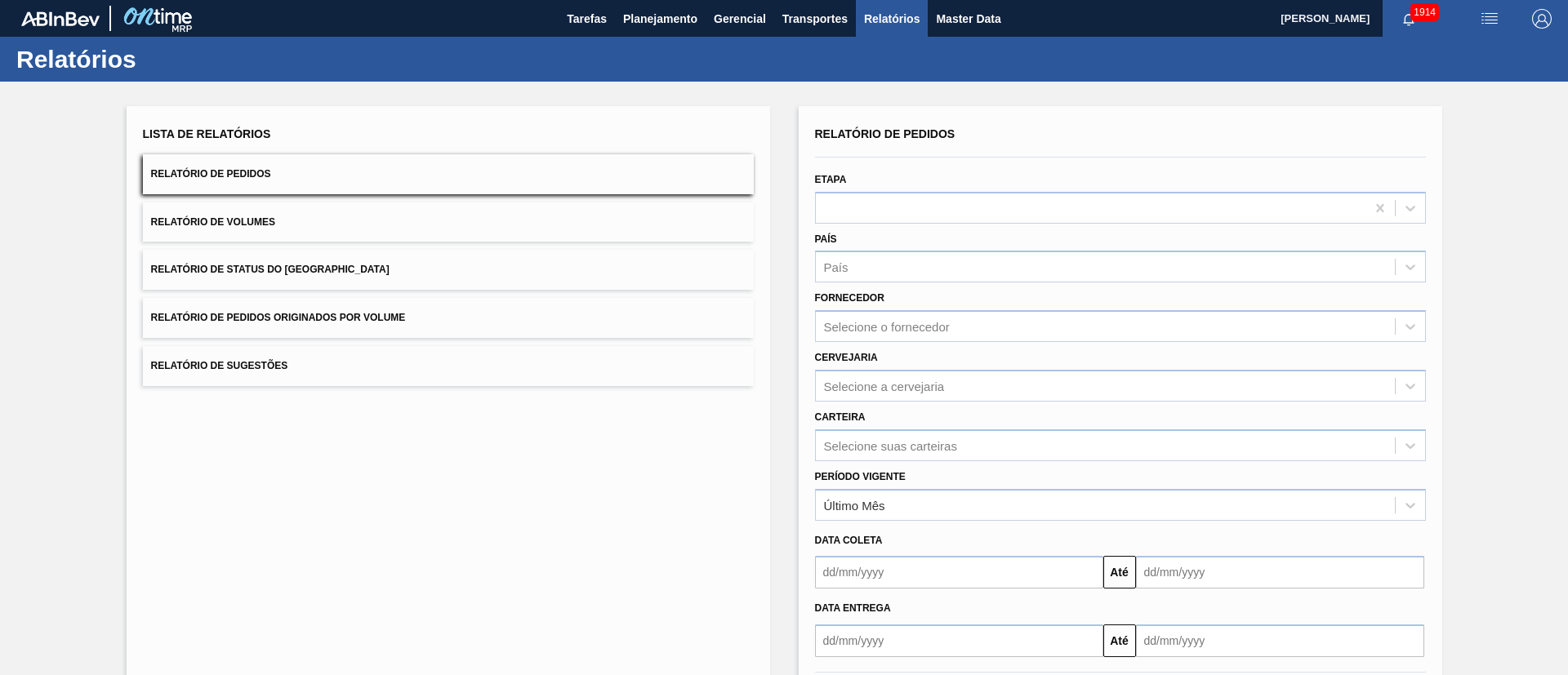
click at [332, 270] on button "Relatório de Status do [GEOGRAPHIC_DATA]" at bounding box center [448, 270] width 611 height 40
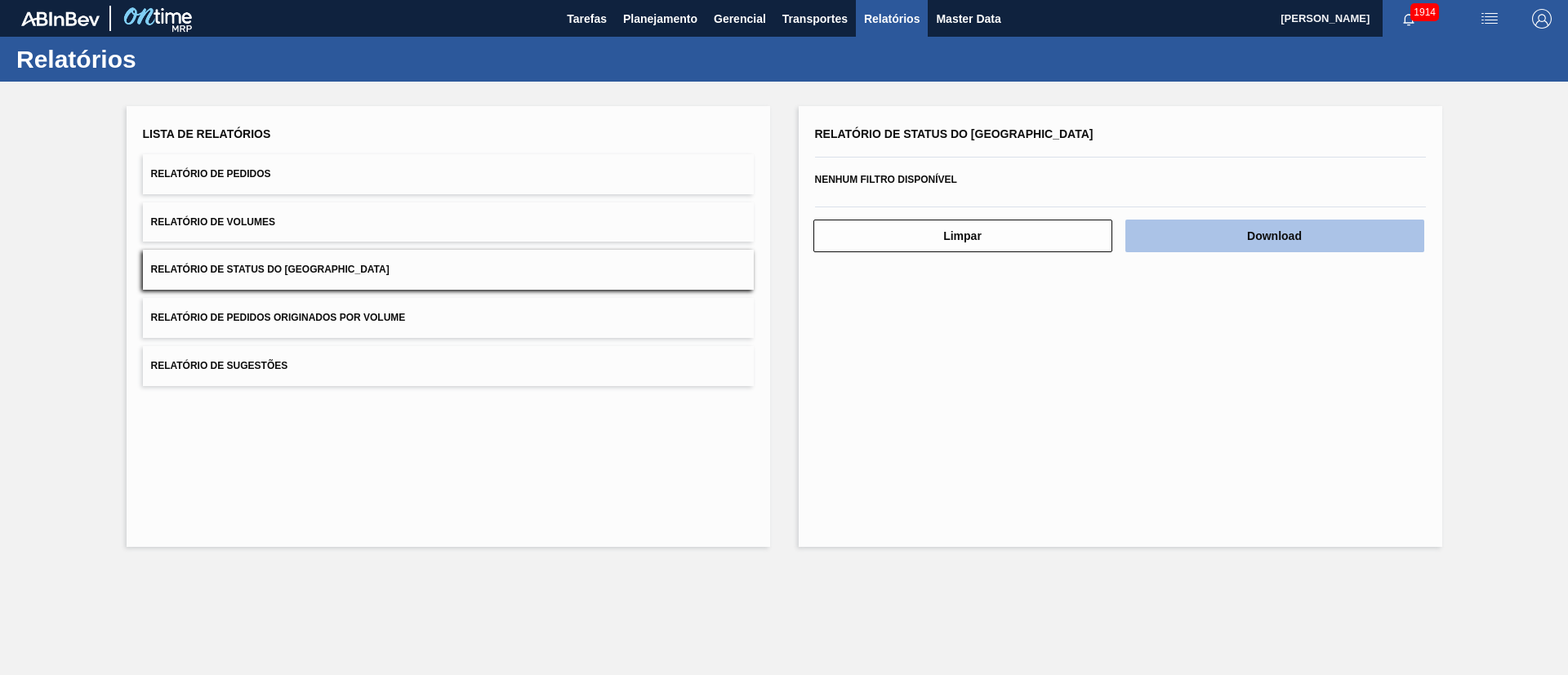
click at [1241, 248] on button "Download" at bounding box center [1274, 235] width 299 height 32
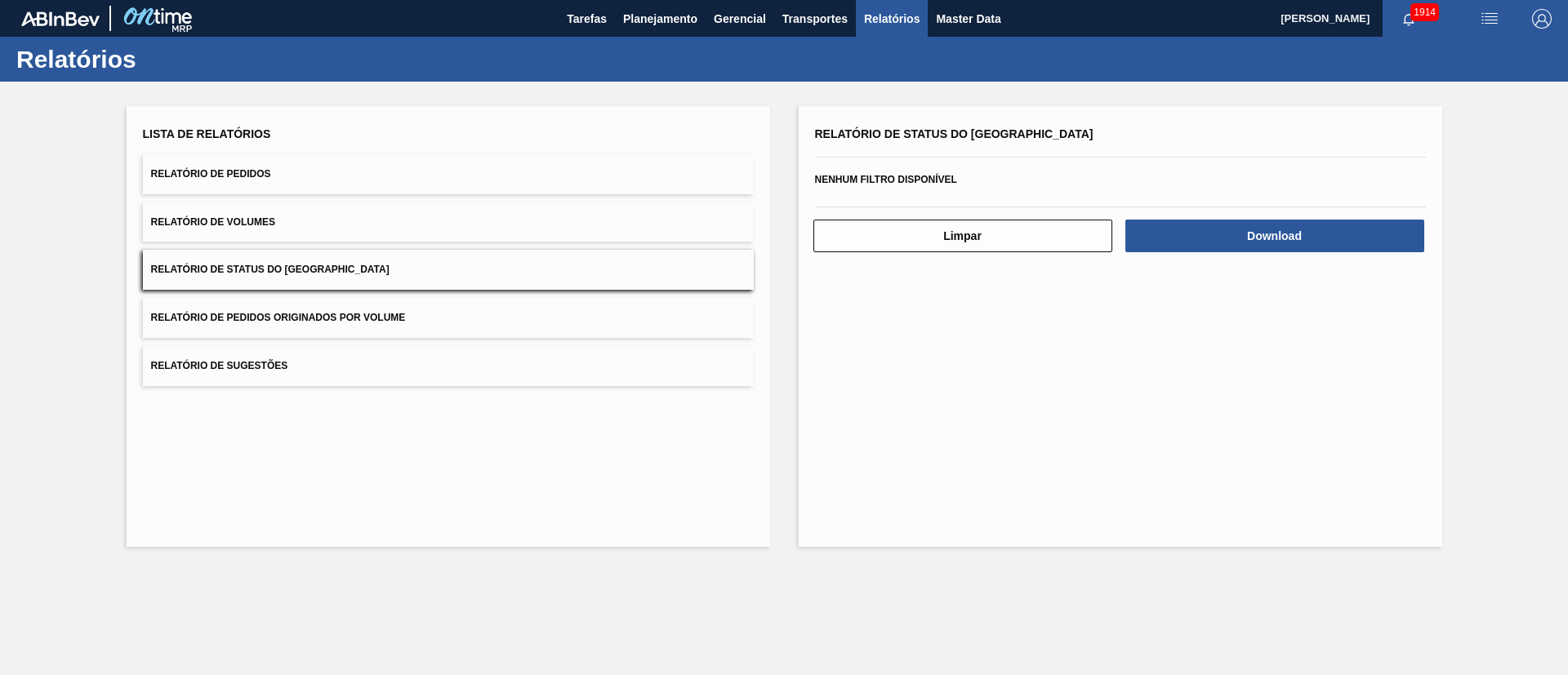
click at [268, 152] on div "Lista de Relatórios Relatório de Pedidos Relatório de Volumes Relatório de Stat…" at bounding box center [448, 254] width 611 height 264
click at [277, 165] on button "Relatório de Pedidos" at bounding box center [448, 174] width 611 height 40
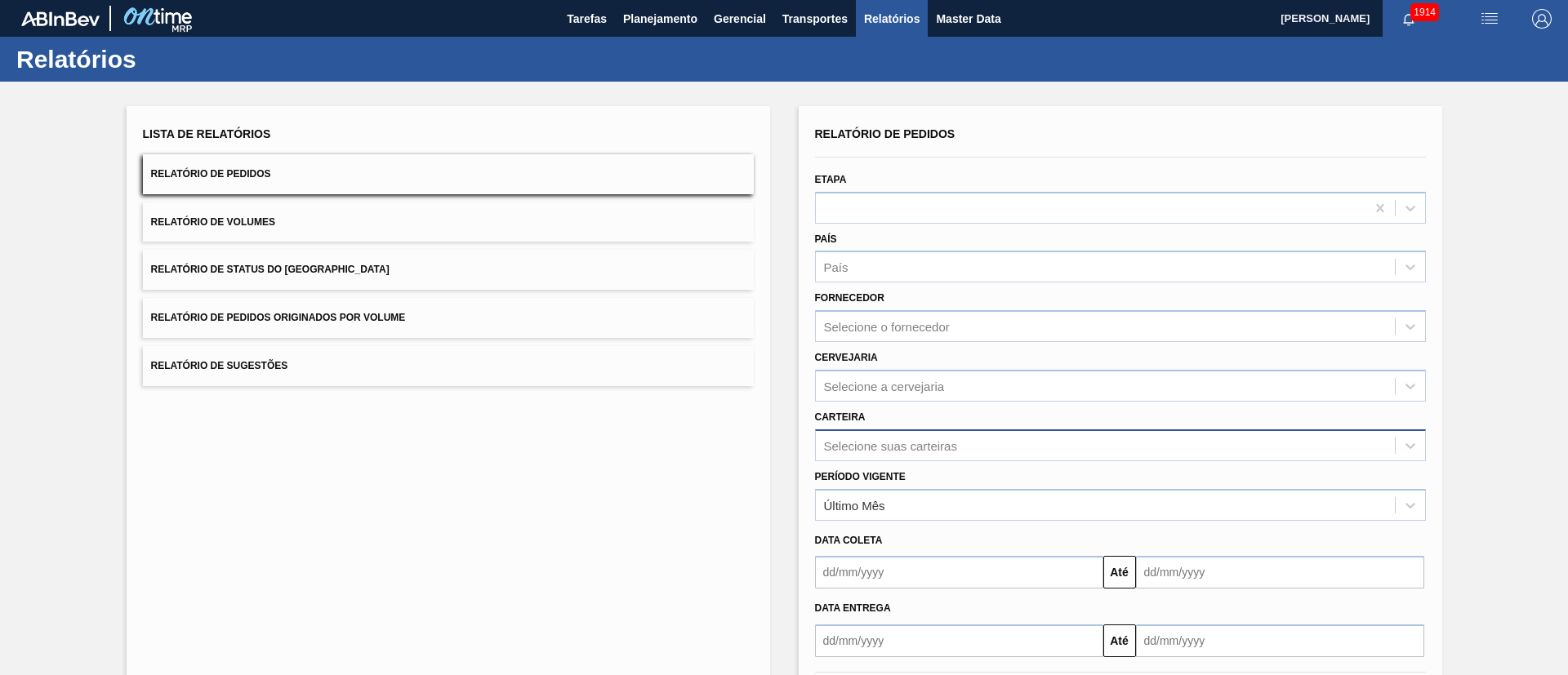
click at [847, 447] on div "Selecione suas carteiras" at bounding box center [1120, 445] width 611 height 32
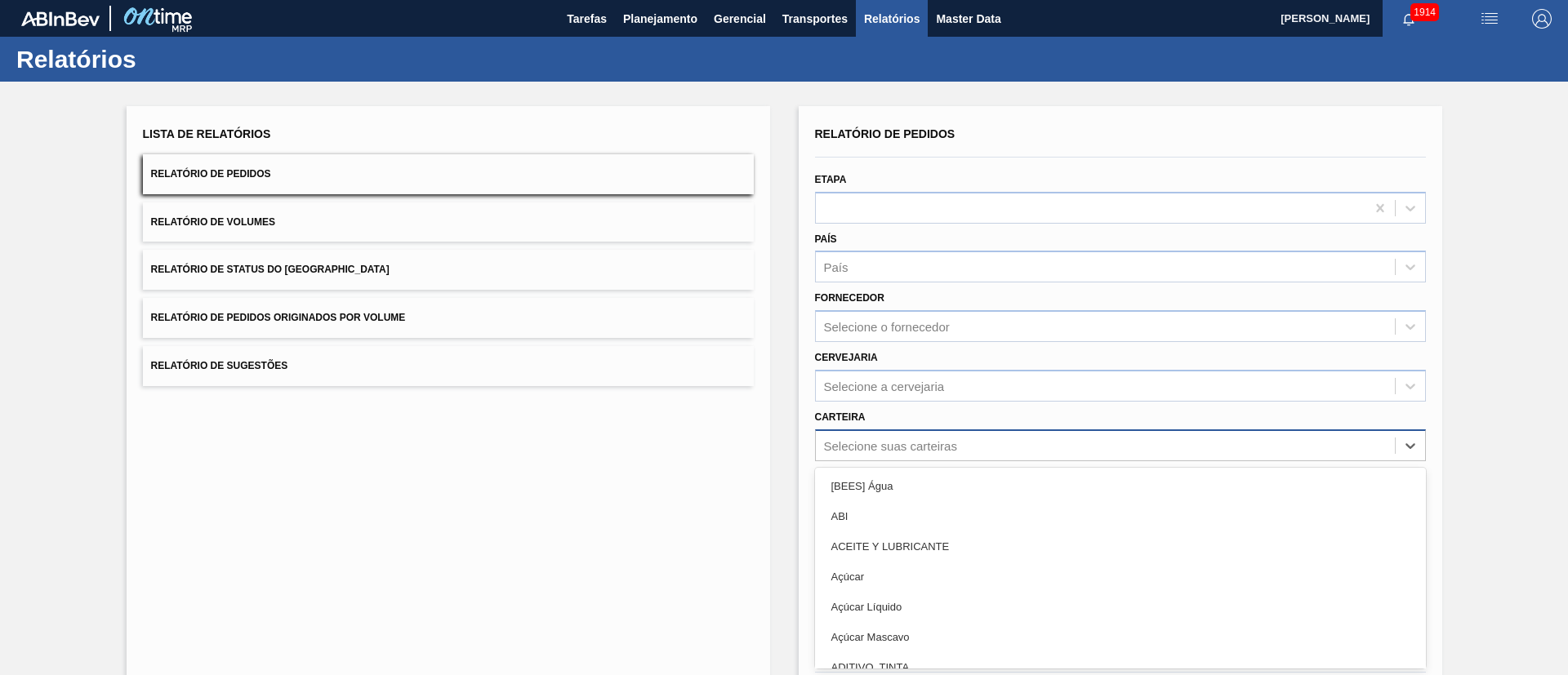
scroll to position [44, 0]
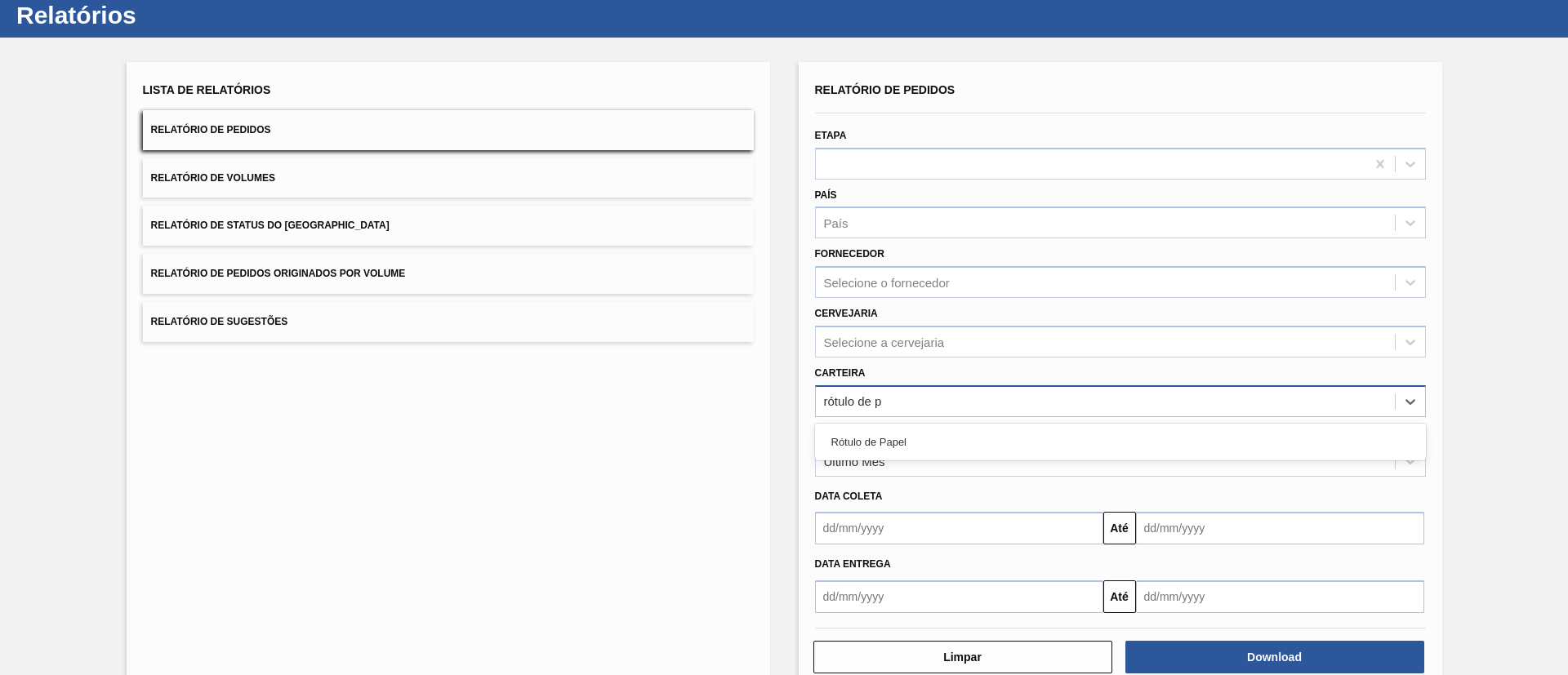
type input "rótulo de pa"
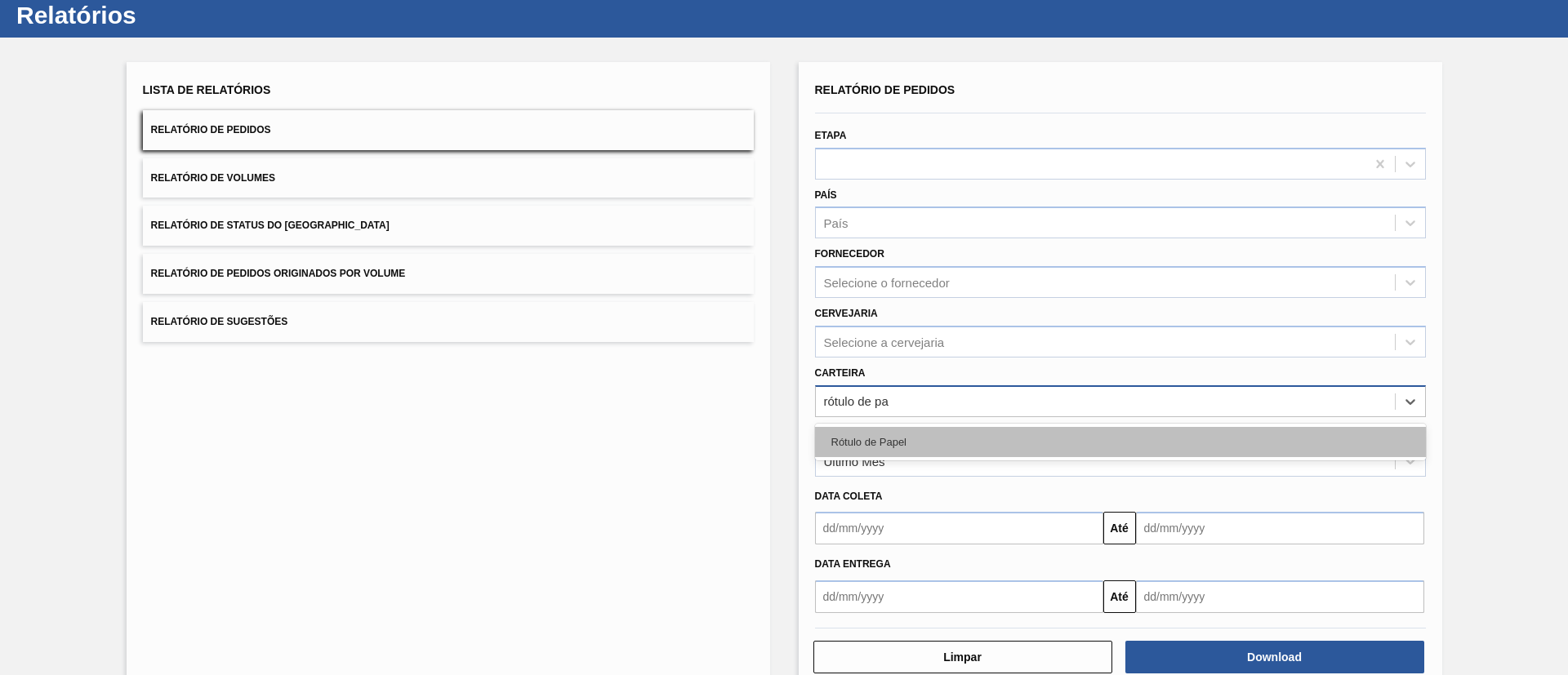
click at [894, 448] on div "Rótulo de Papel" at bounding box center [1120, 442] width 611 height 30
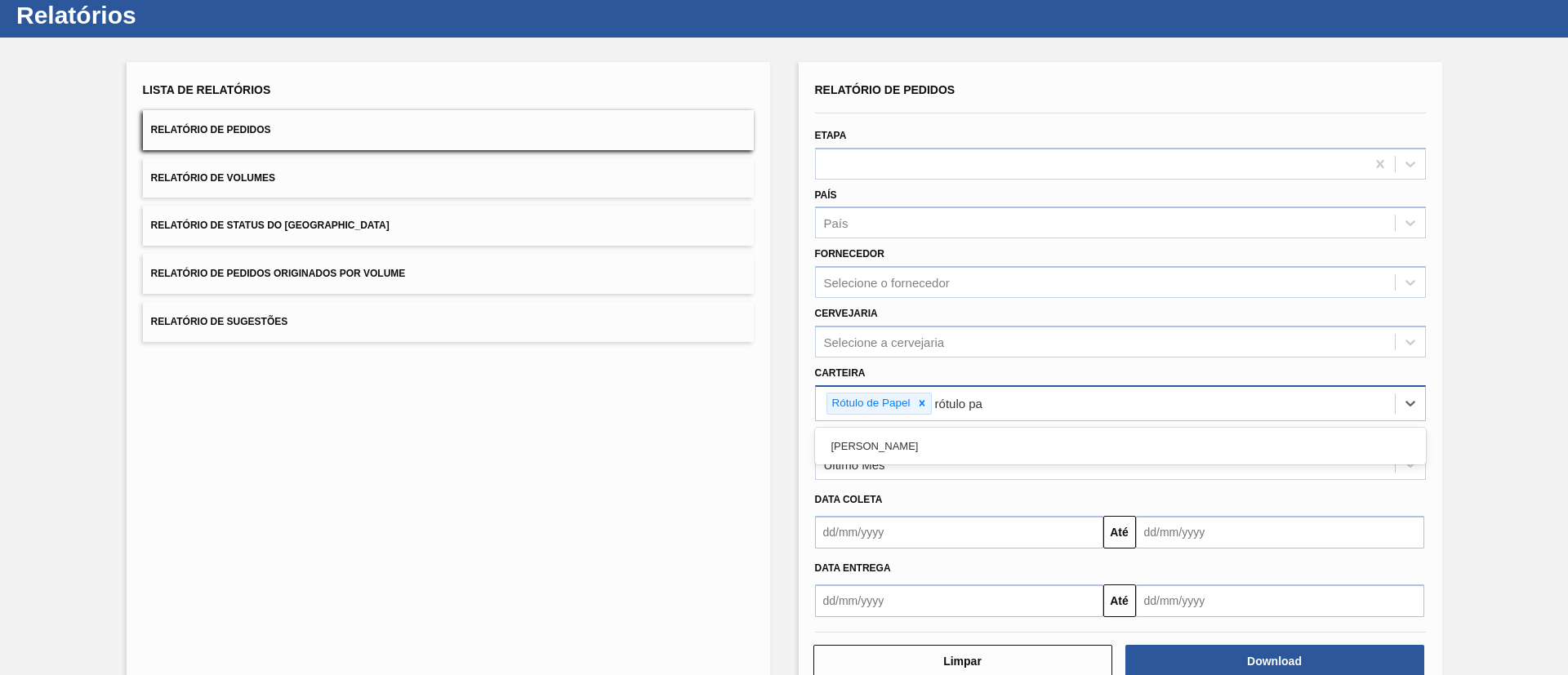
type input "rótulo pap"
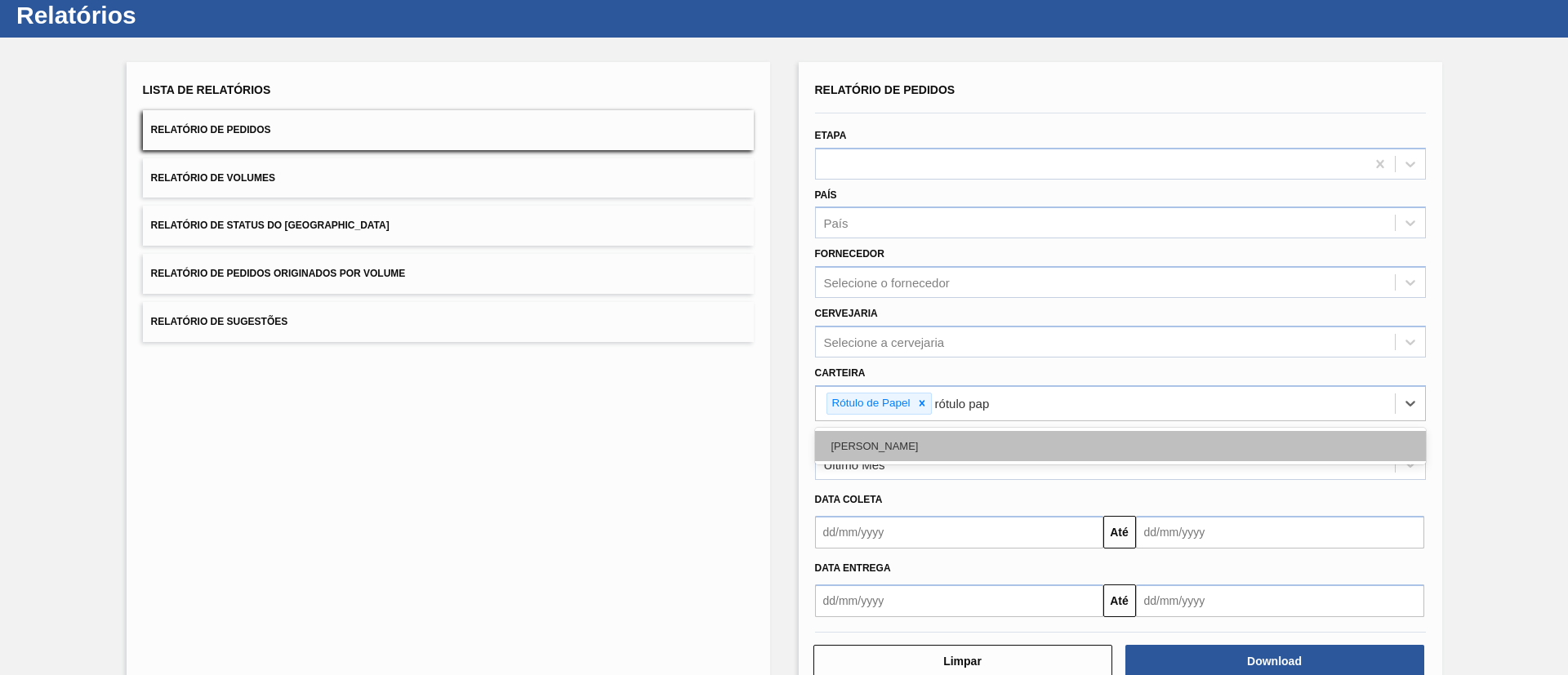
click at [928, 432] on div "Rótulo Papel" at bounding box center [1120, 446] width 611 height 30
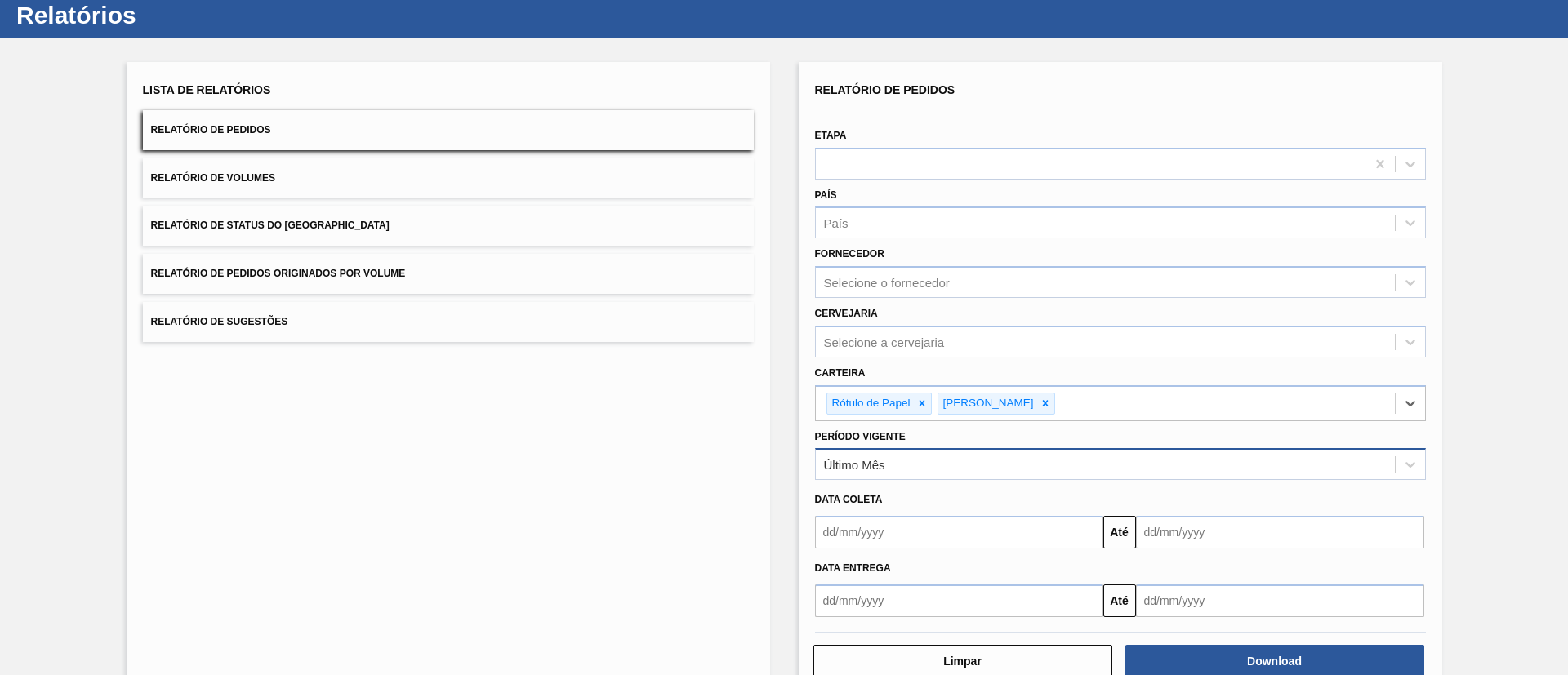
click at [886, 456] on div "Último Mês" at bounding box center [1105, 464] width 579 height 24
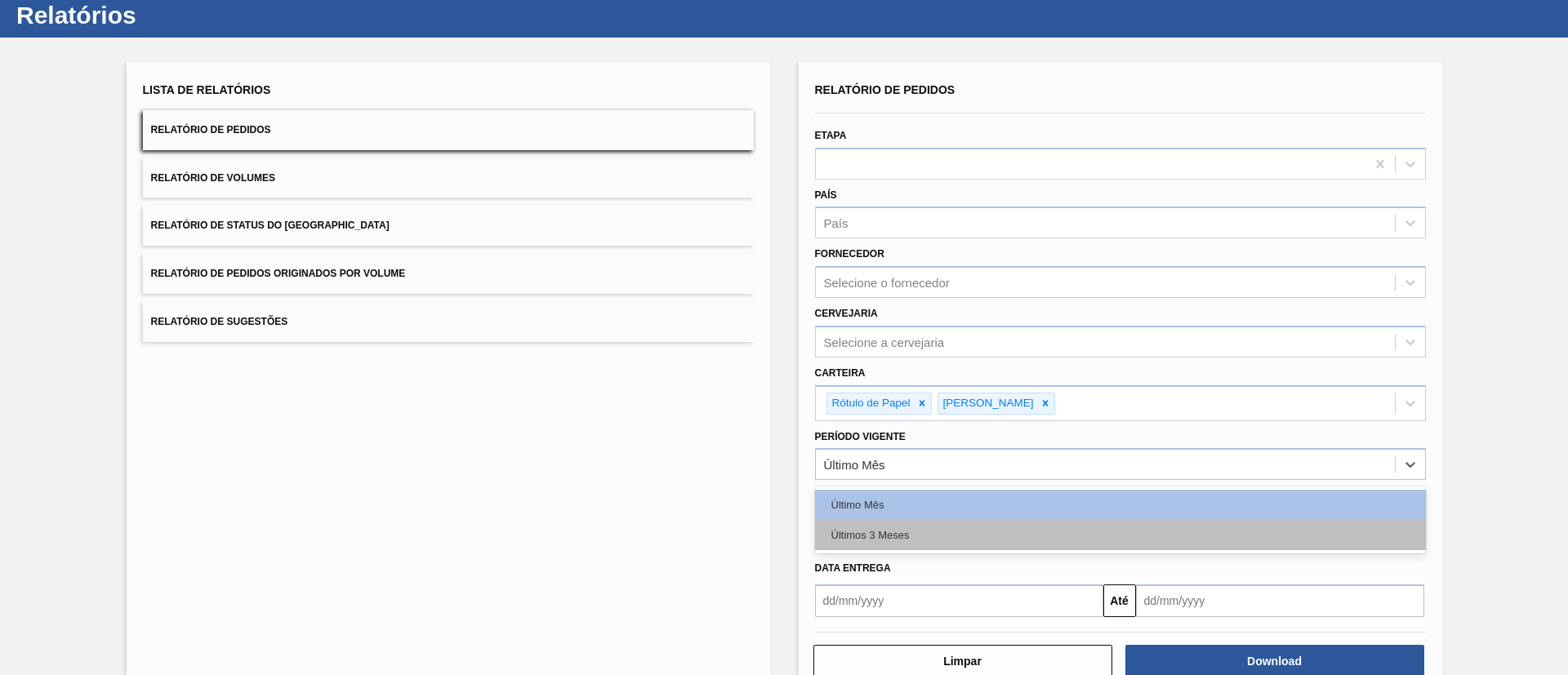
click at [896, 527] on div "Últimos 3 Meses" at bounding box center [1120, 535] width 611 height 30
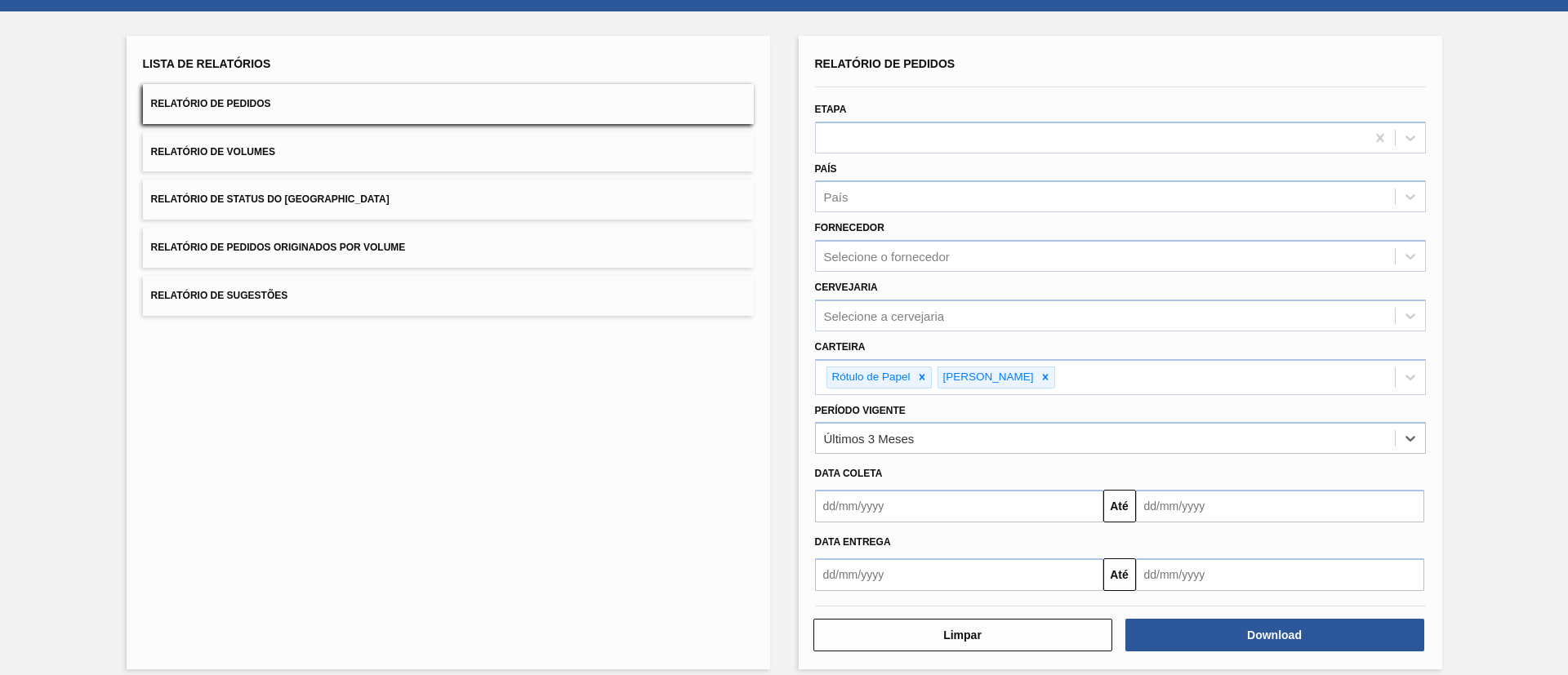
scroll to position [84, 0]
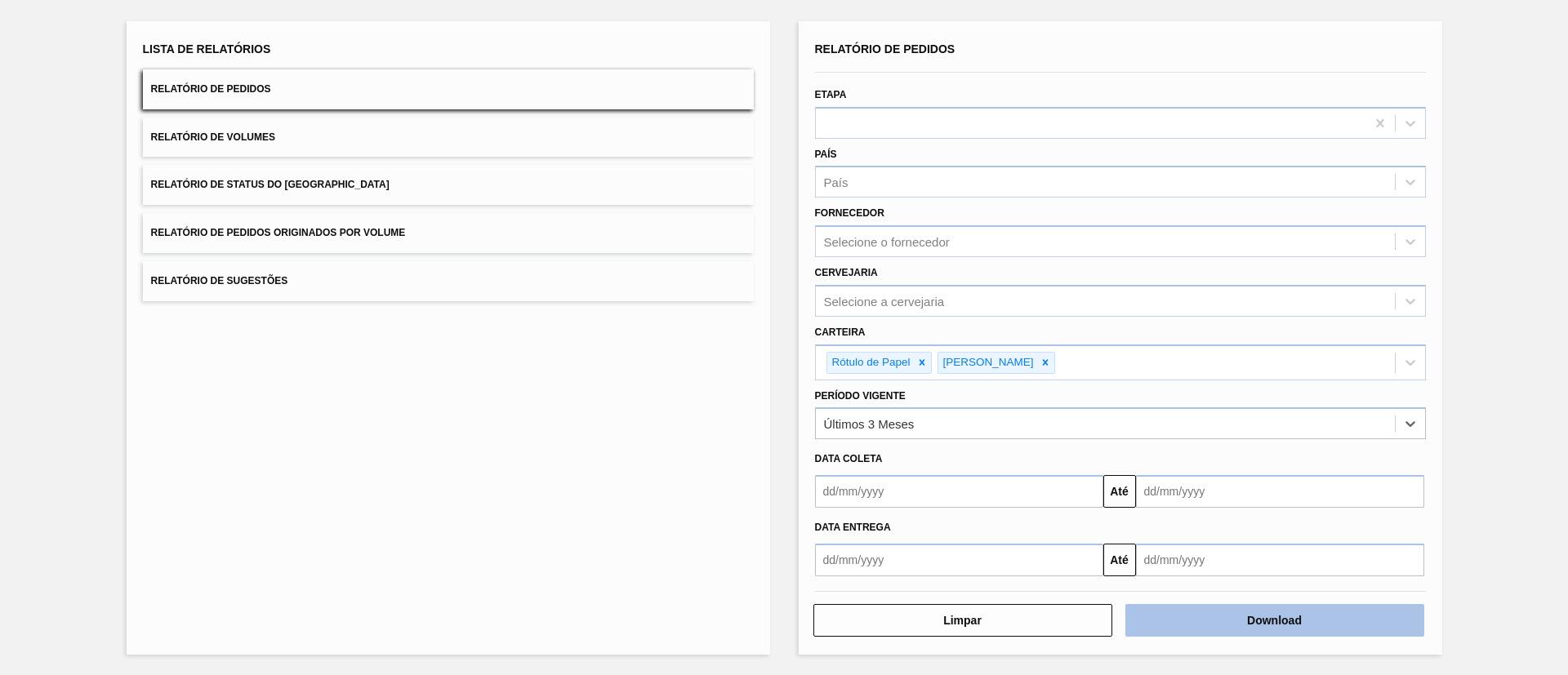
click at [1232, 618] on button "Download" at bounding box center [1274, 619] width 299 height 32
